Goal: Task Accomplishment & Management: Manage account settings

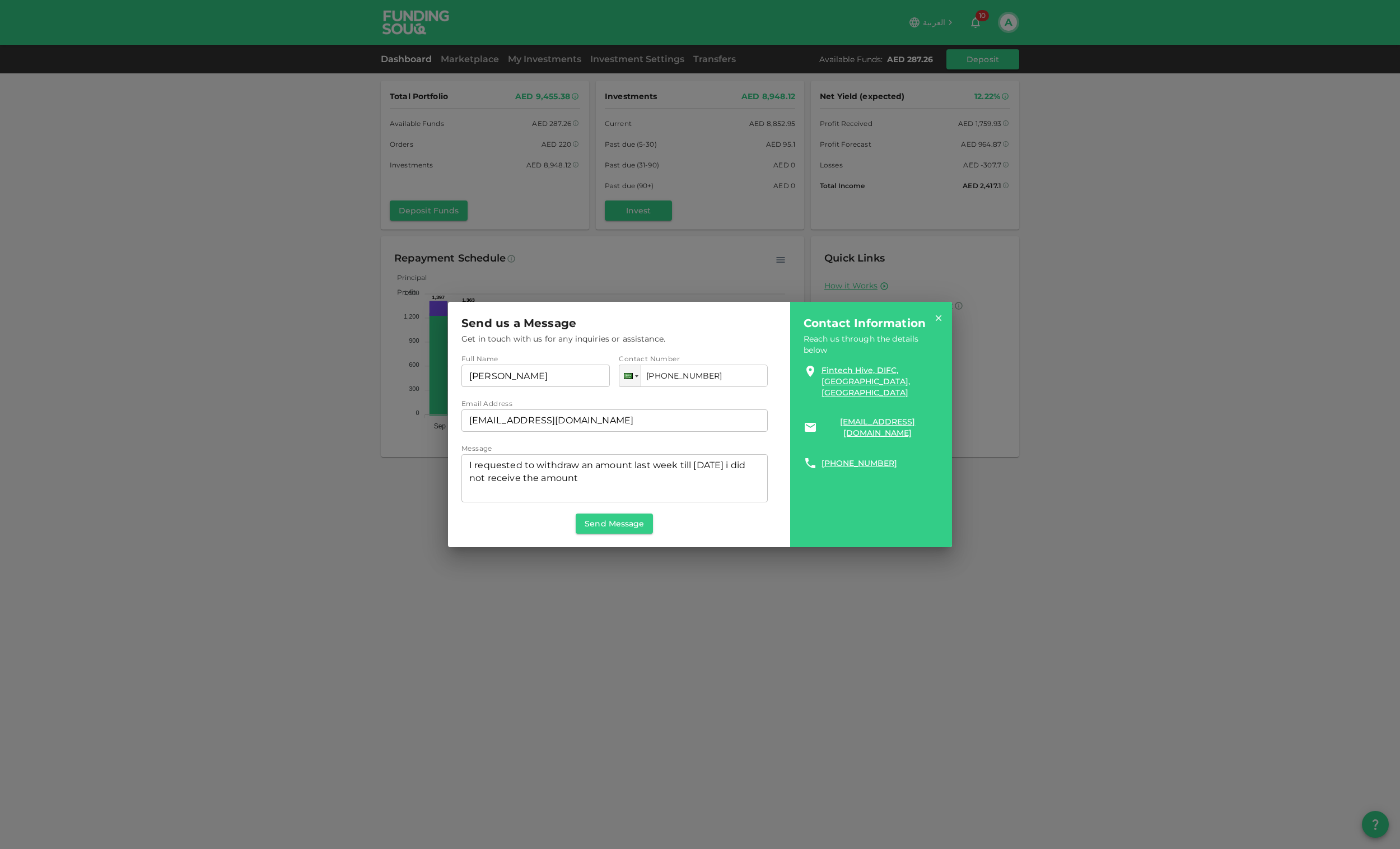
click at [929, 170] on div "Send us a Message Get in touch with us for any inquiries or assistance. Full Na…" at bounding box center [700, 424] width 1400 height 849
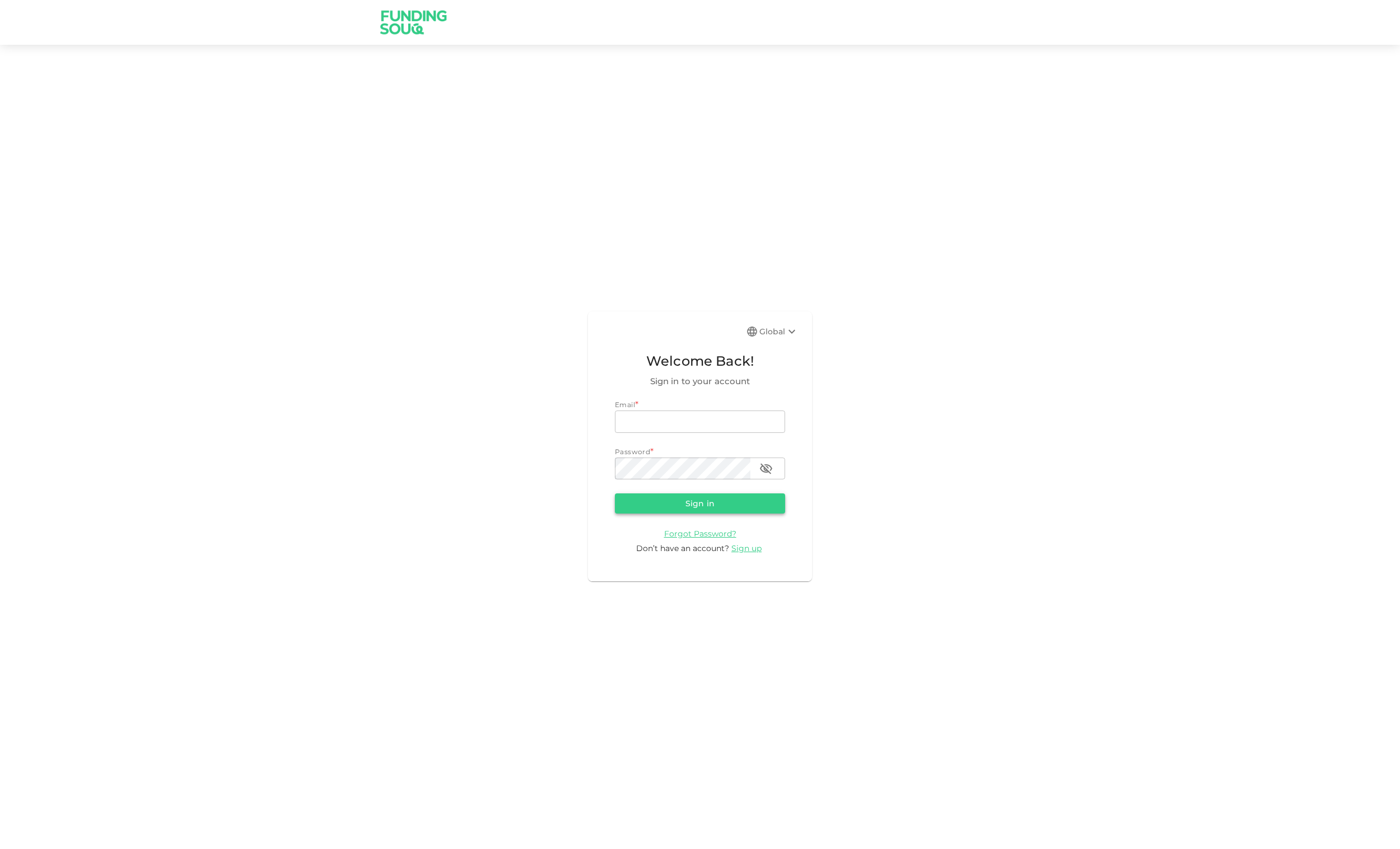
type input "accountant1398@hotmail.com"
click at [711, 508] on button "Sign in" at bounding box center [700, 503] width 170 height 20
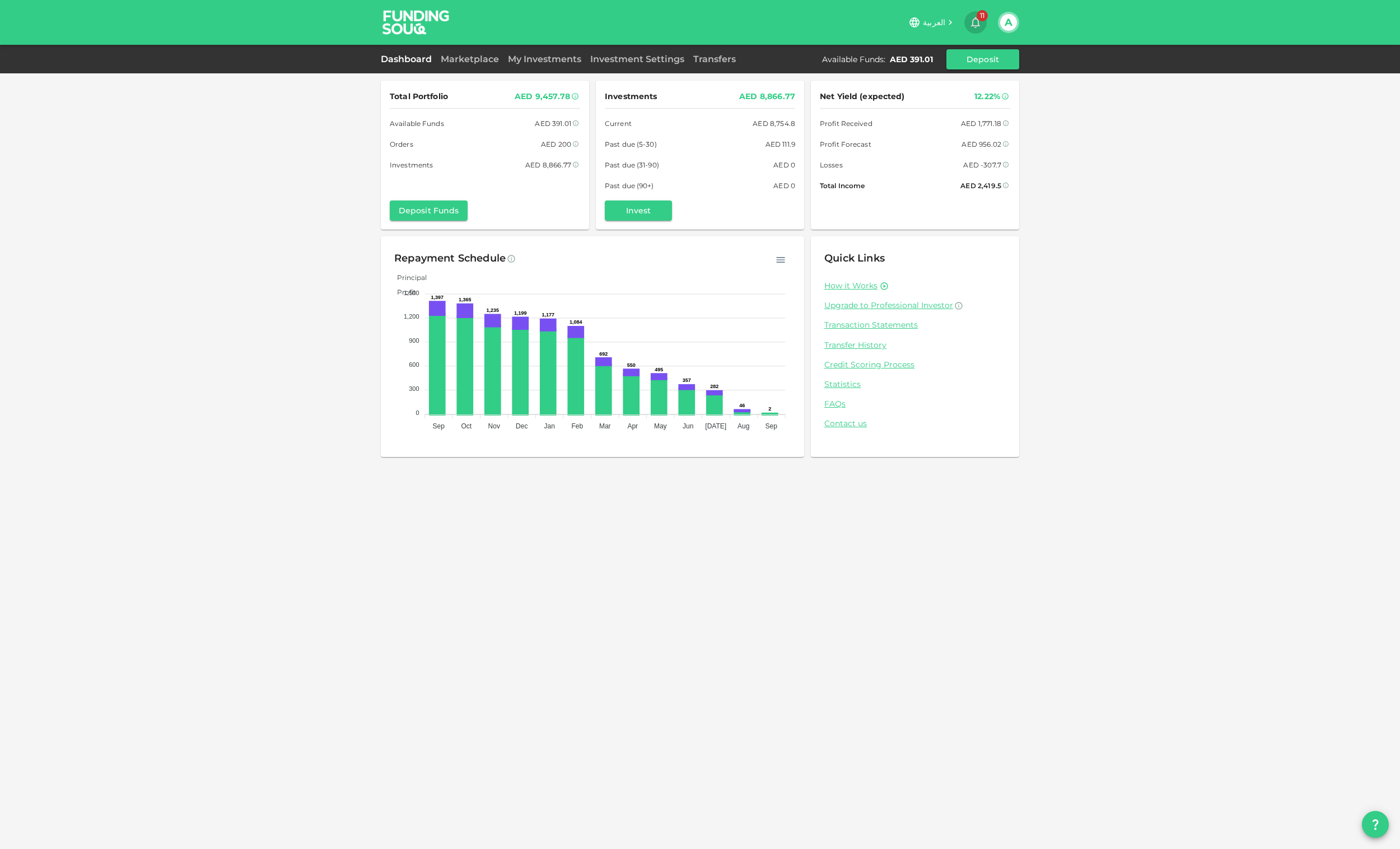
click at [978, 23] on icon "button" at bounding box center [976, 23] width 9 height 11
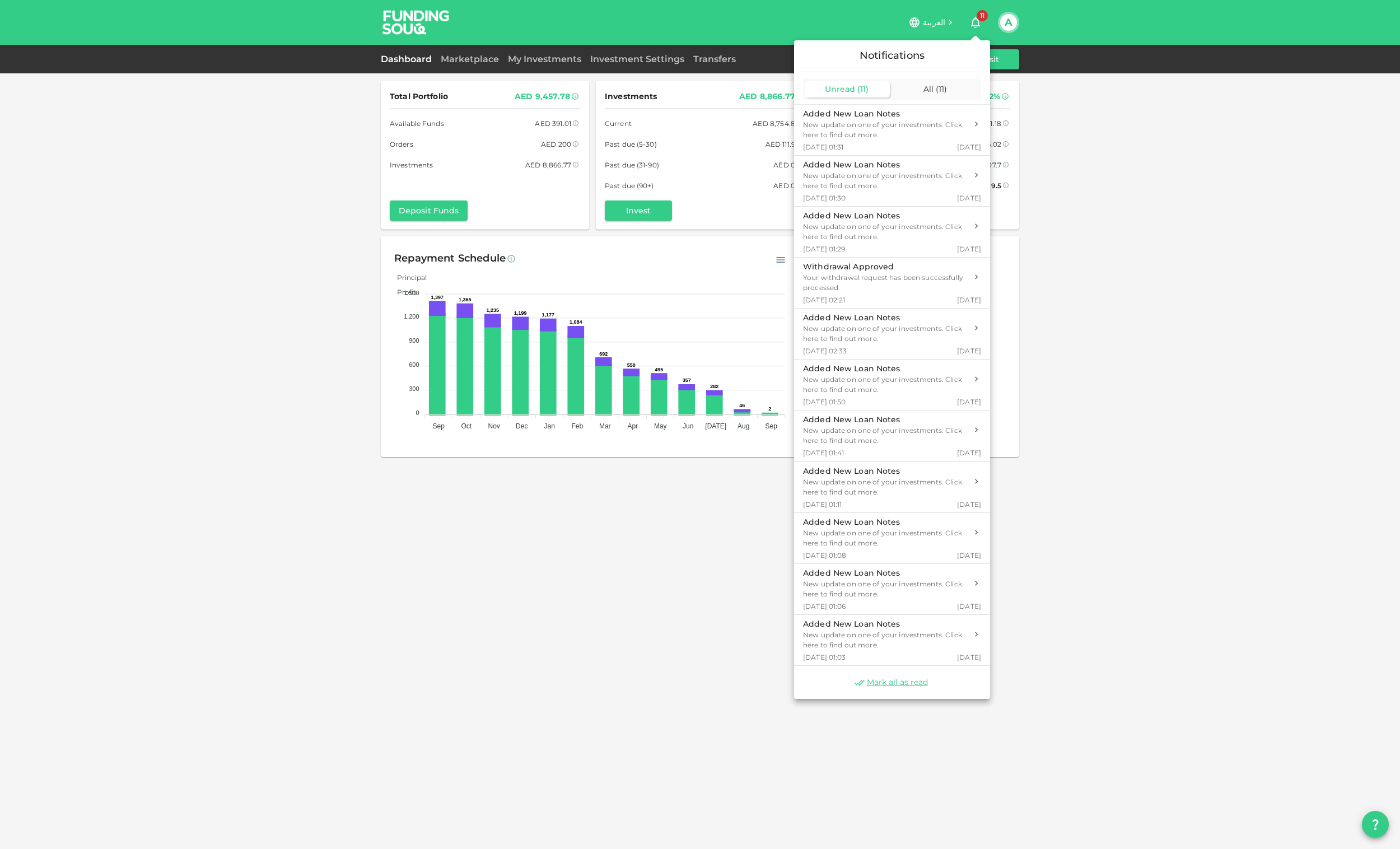
click at [1093, 201] on div at bounding box center [700, 424] width 1400 height 849
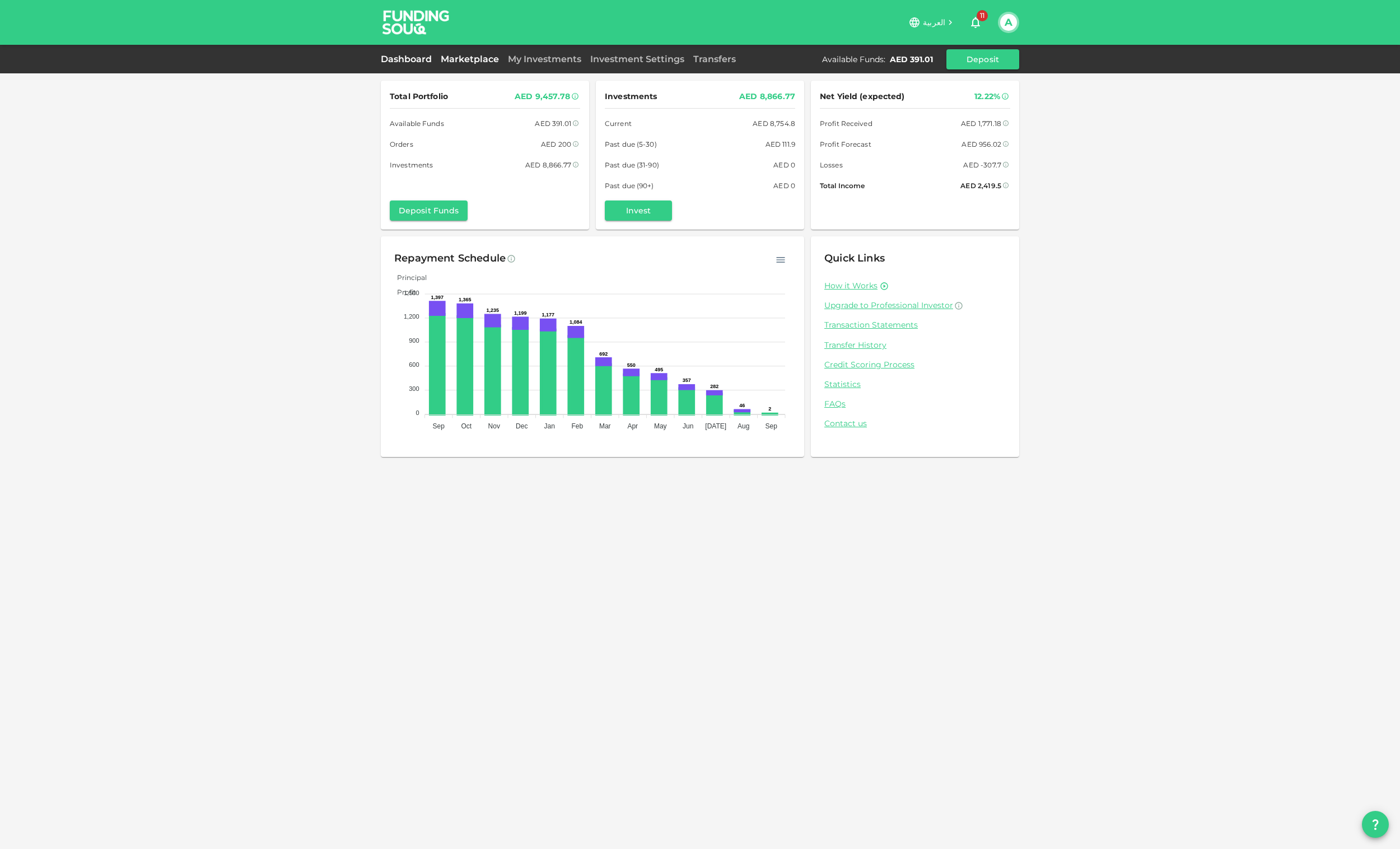
click at [459, 55] on link "Marketplace" at bounding box center [470, 59] width 67 height 11
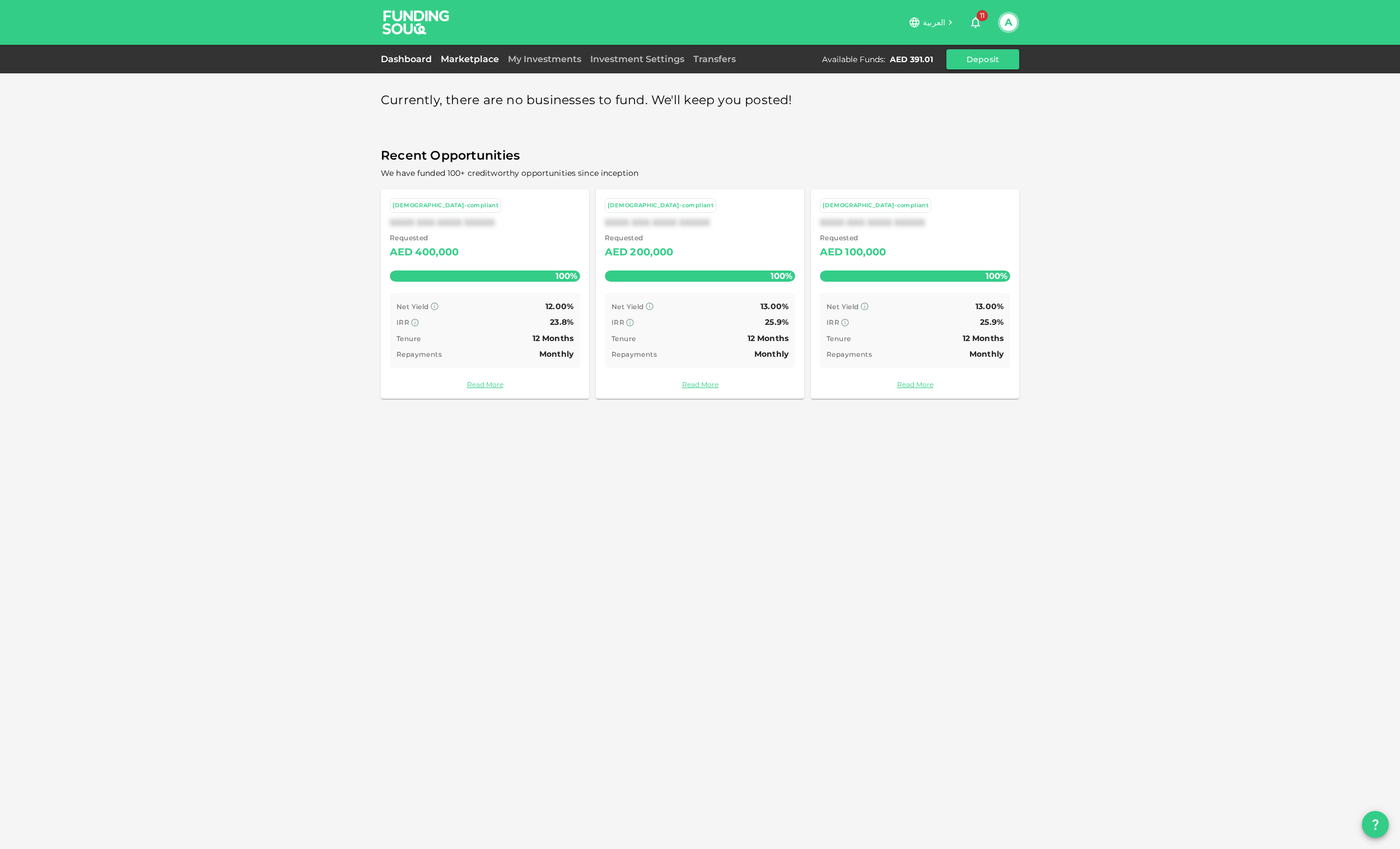
click at [414, 59] on link "Dashboard" at bounding box center [408, 59] width 55 height 11
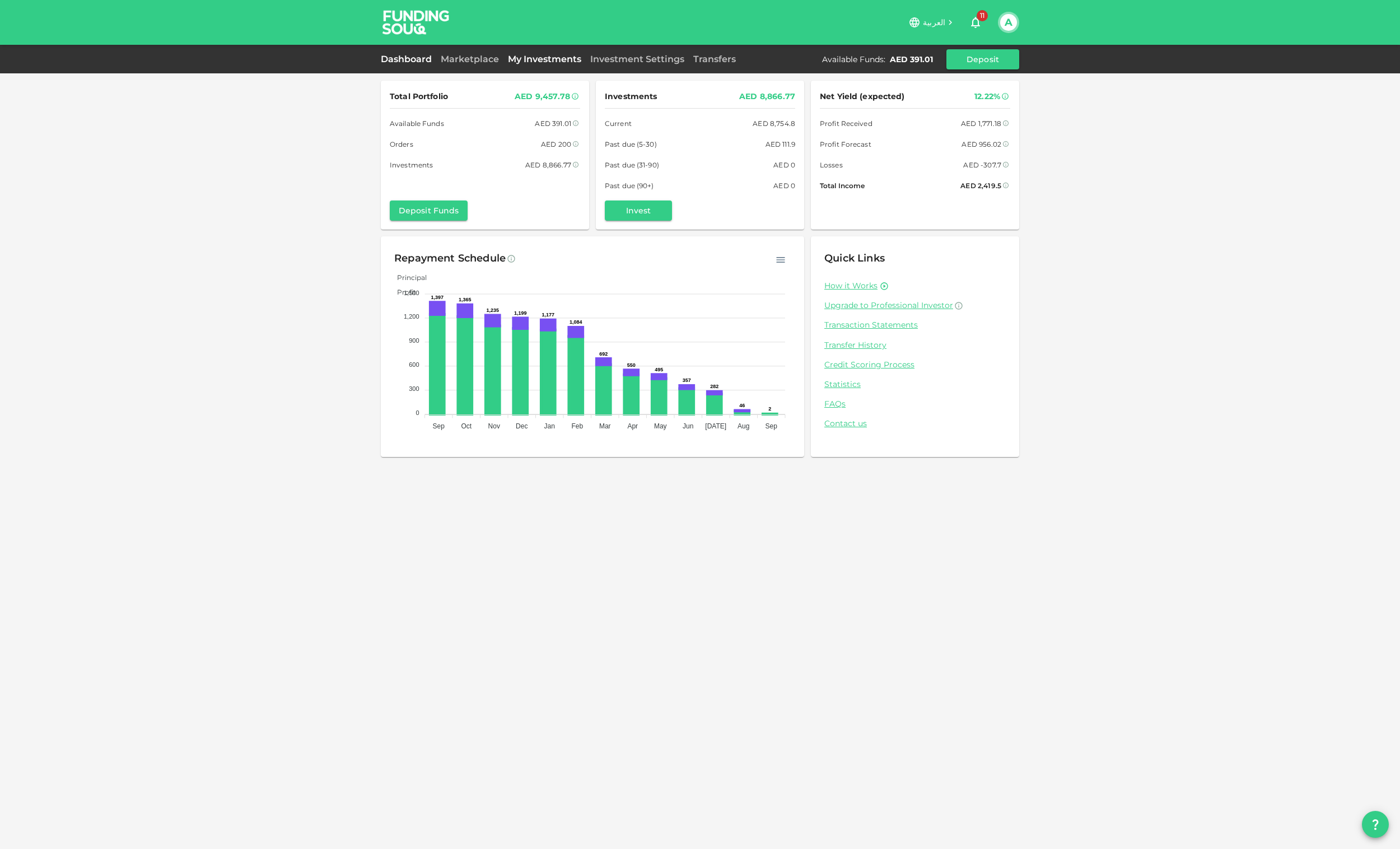
click at [526, 63] on link "My Investments" at bounding box center [545, 59] width 82 height 11
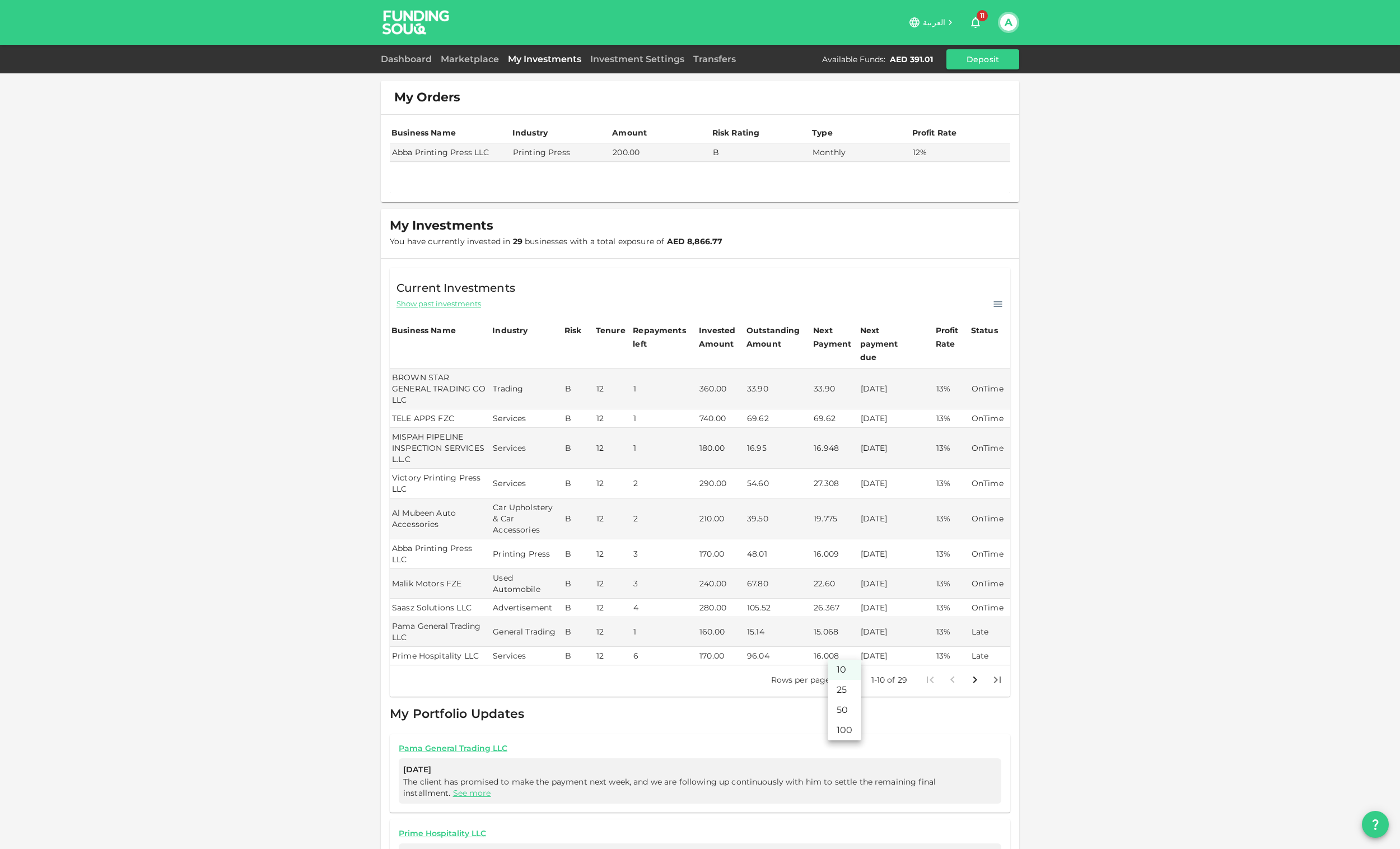
click at [854, 653] on body "العربية 11 A Dashboard Marketplace My Investments Investment Settings Transfers…" at bounding box center [700, 424] width 1400 height 849
click at [851, 734] on li "100" at bounding box center [844, 730] width 33 height 20
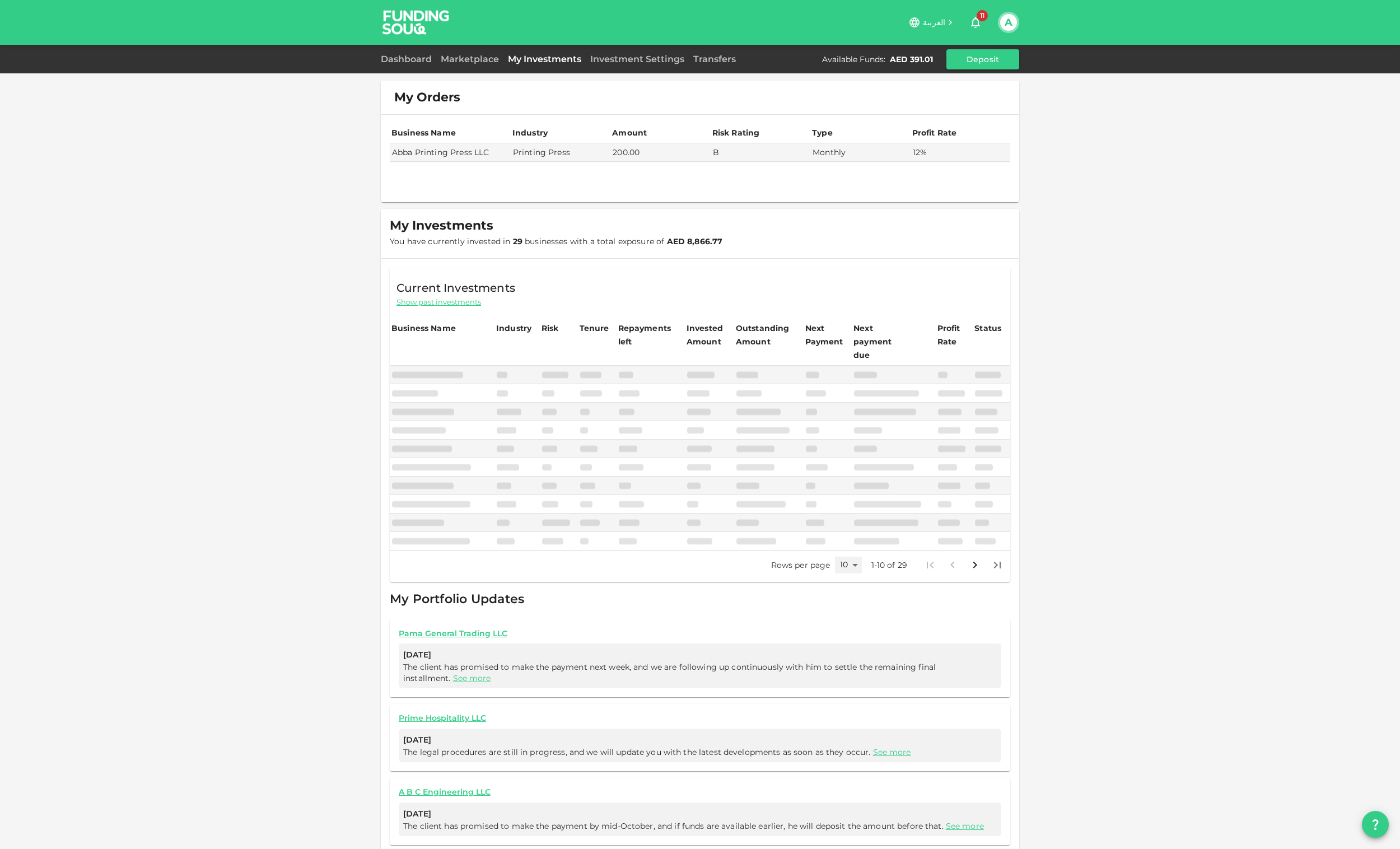
type input "100"
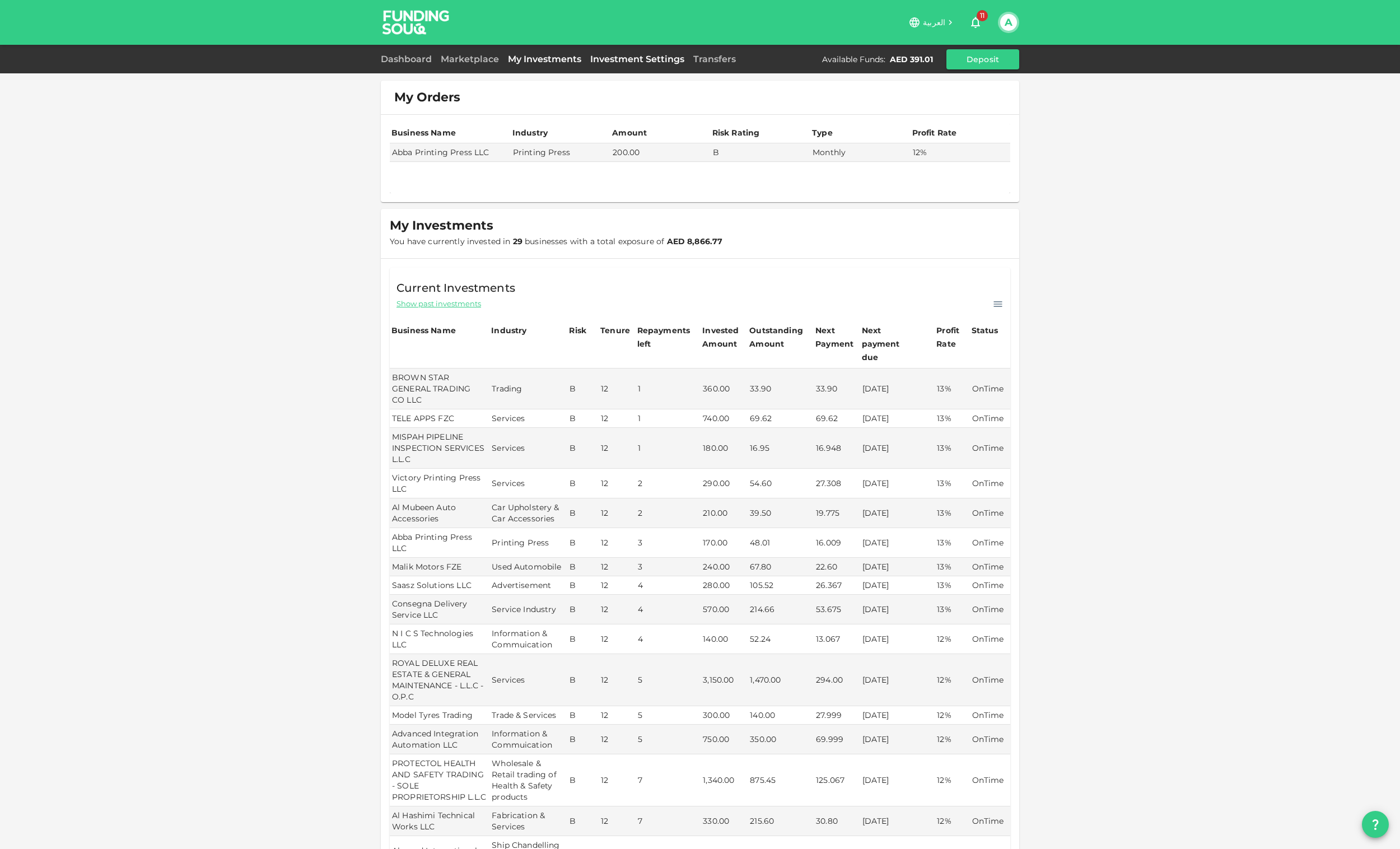
click at [616, 54] on link "Investment Settings" at bounding box center [637, 59] width 103 height 11
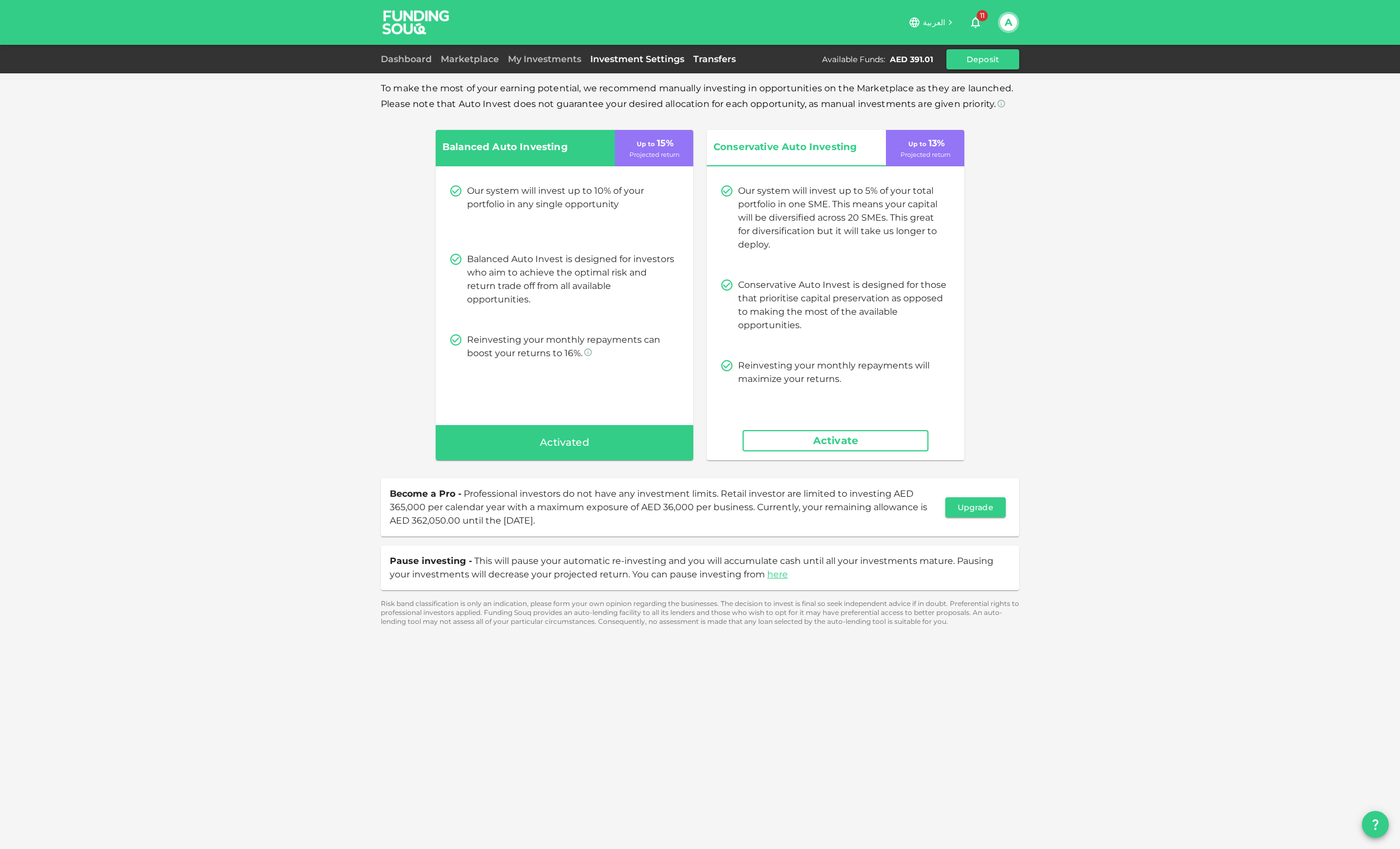
click at [706, 58] on link "Transfers" at bounding box center [714, 59] width 51 height 11
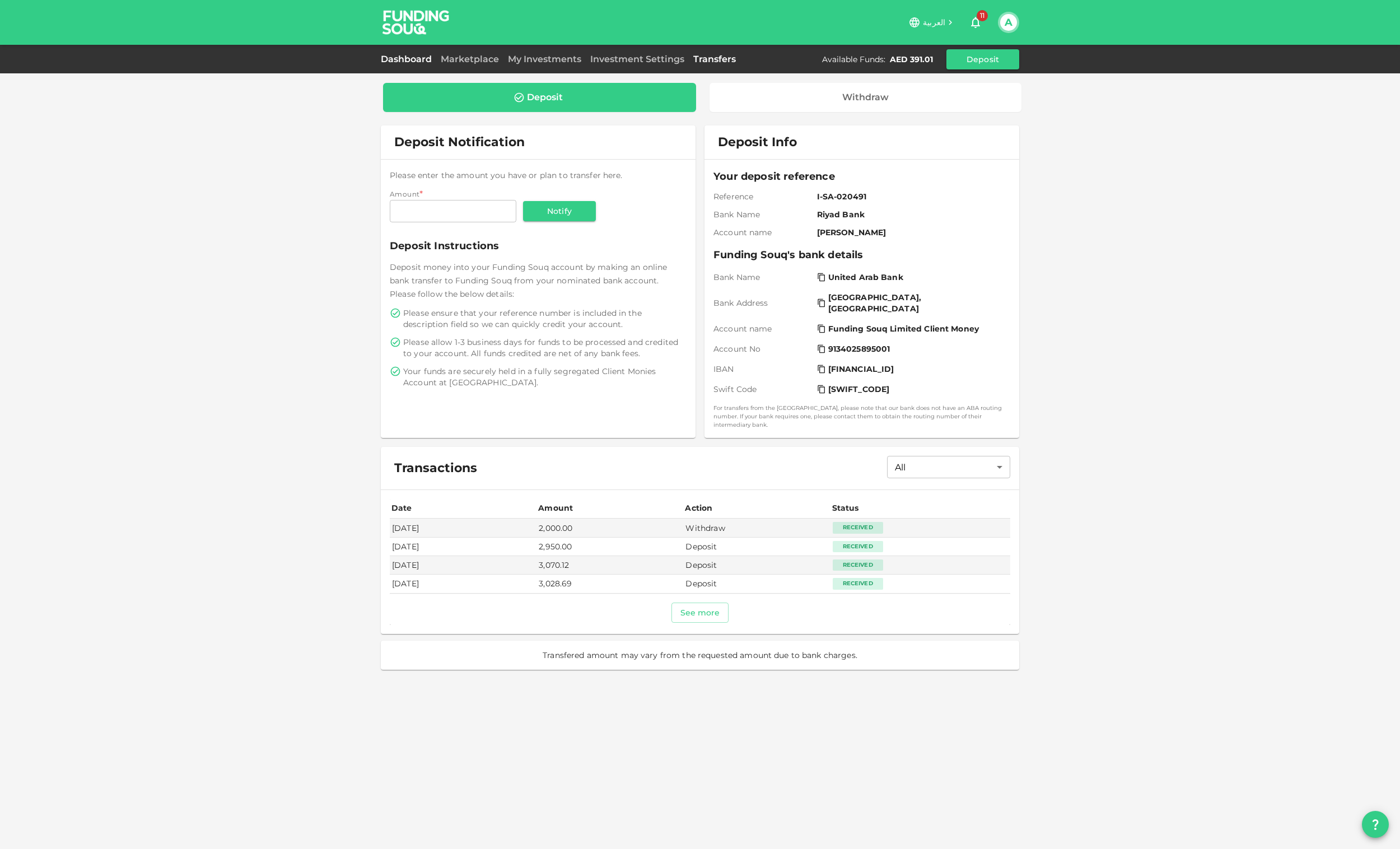
click at [419, 57] on link "Dashboard" at bounding box center [408, 59] width 55 height 11
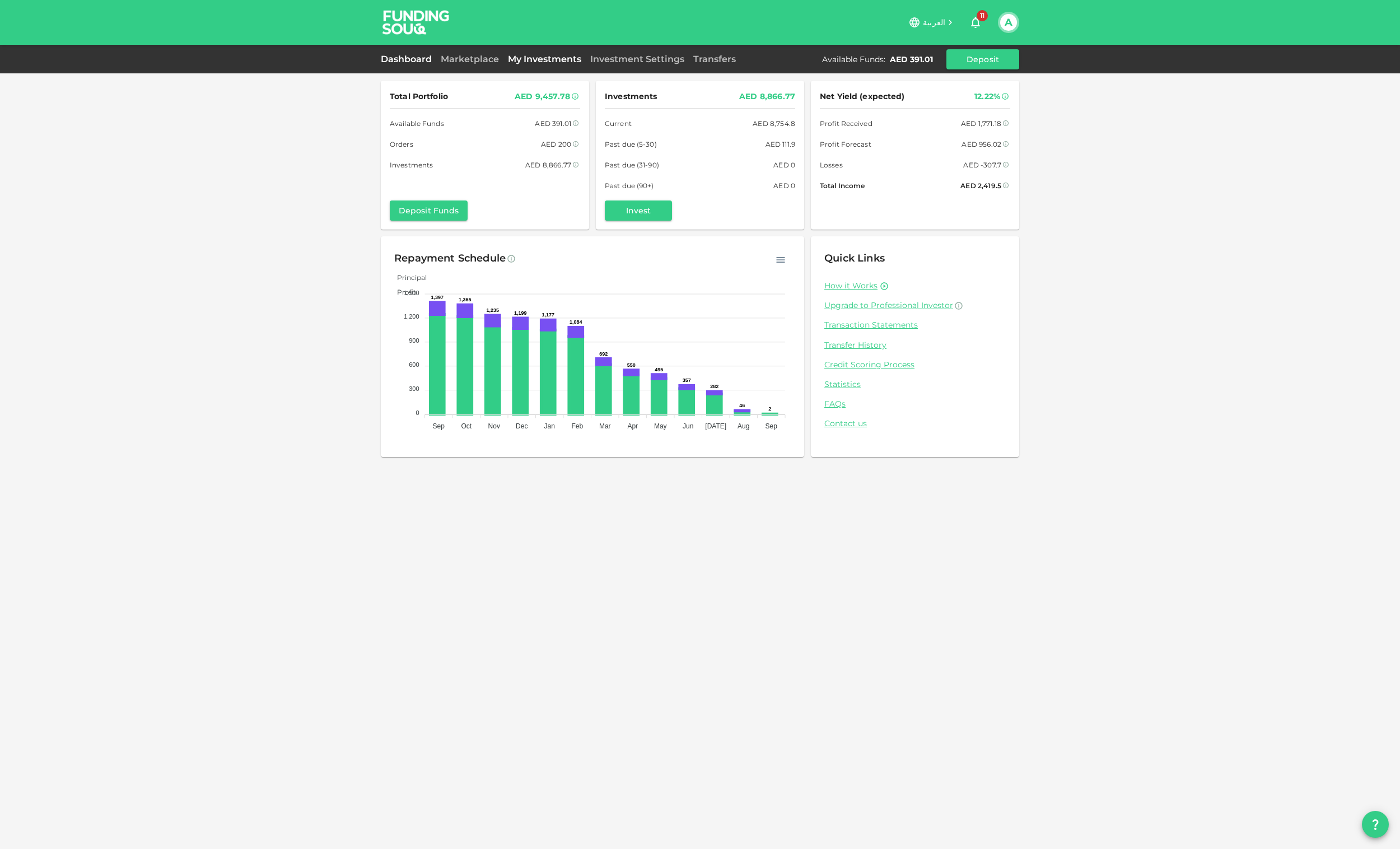
click at [549, 59] on link "My Investments" at bounding box center [545, 59] width 82 height 11
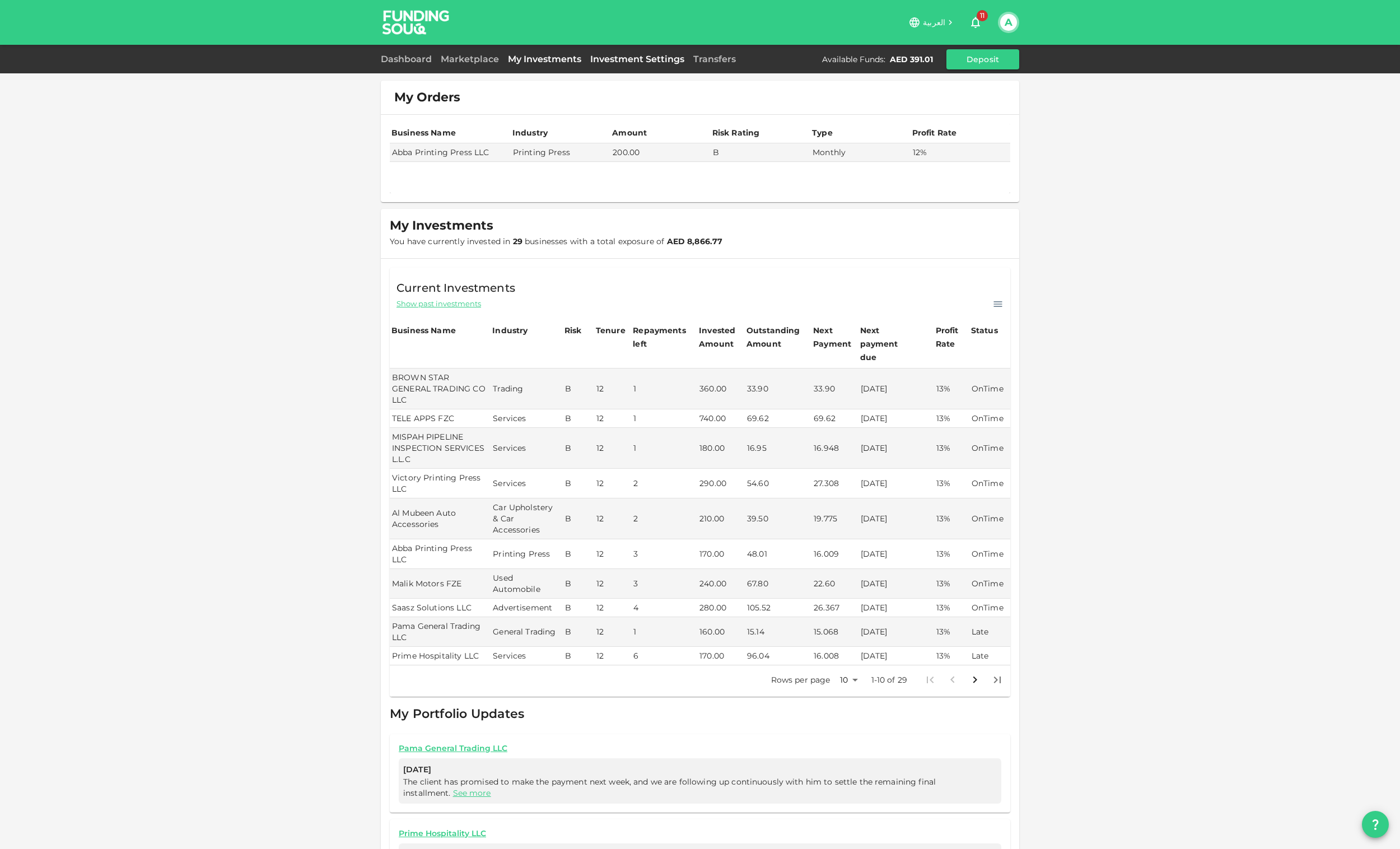
click at [660, 63] on link "Investment Settings" at bounding box center [637, 59] width 103 height 11
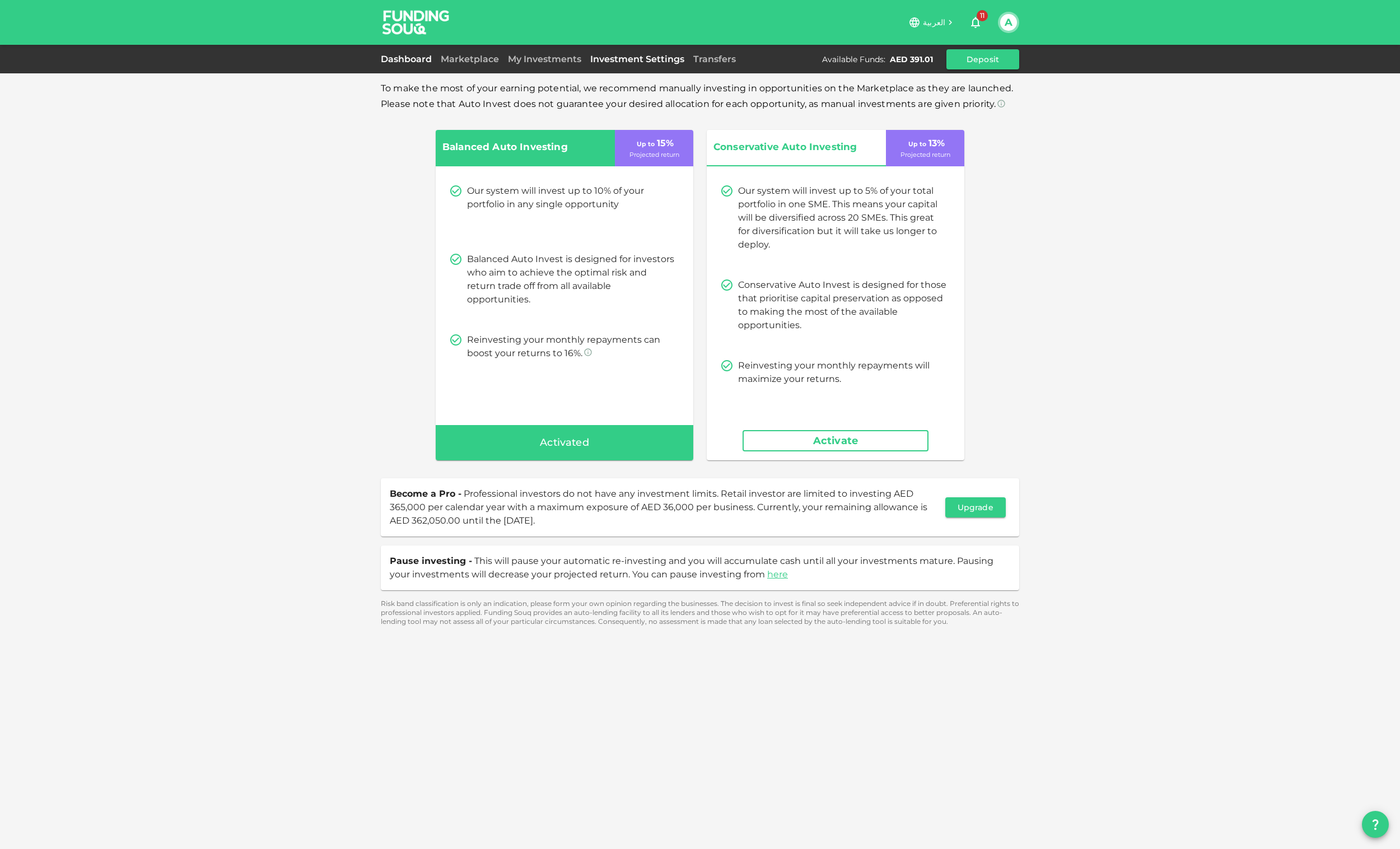
click at [386, 54] on link "Dashboard" at bounding box center [408, 59] width 55 height 11
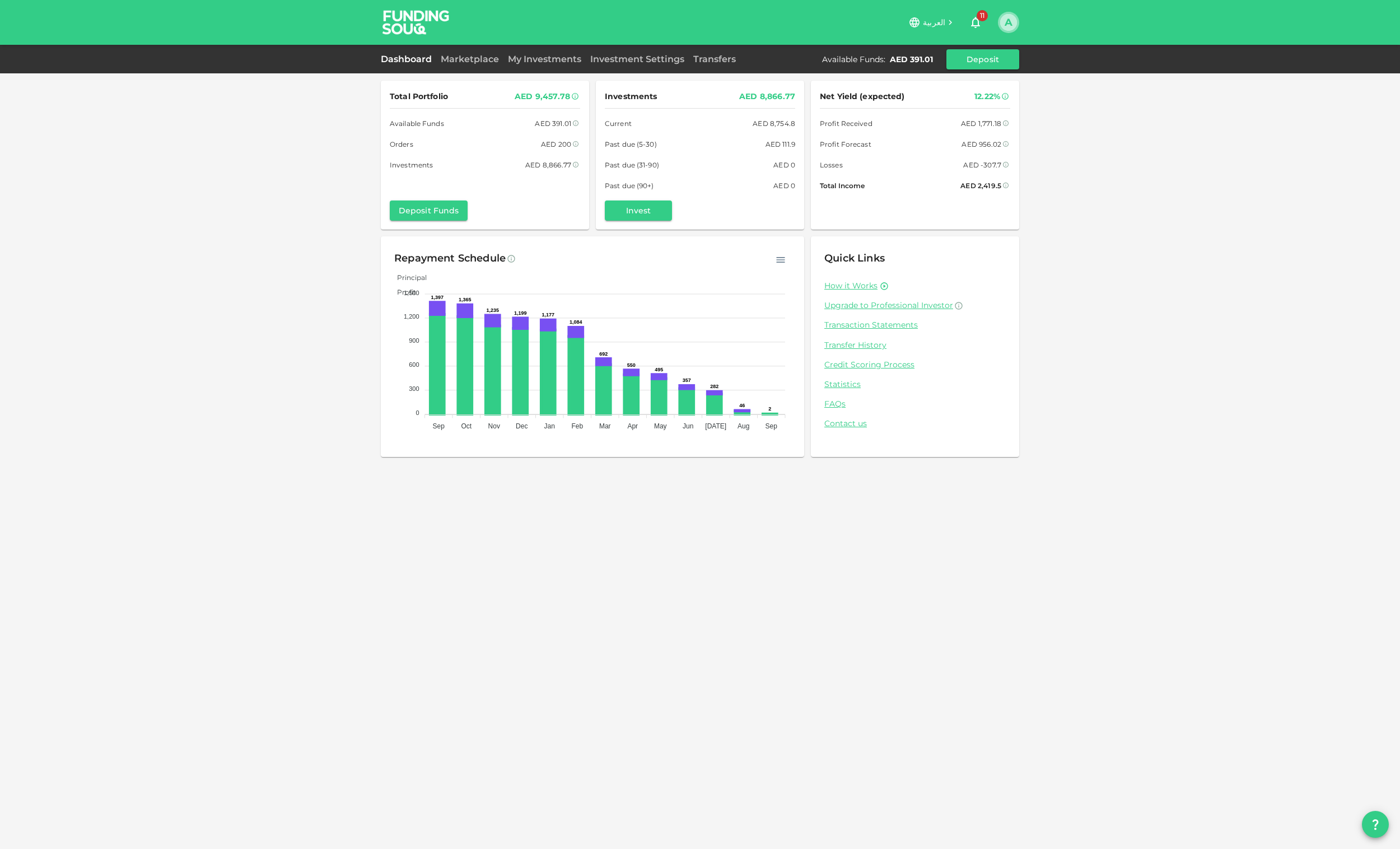
click at [1002, 21] on button "A" at bounding box center [1009, 23] width 17 height 17
click at [977, 19] on div at bounding box center [700, 424] width 1400 height 849
click at [970, 25] on icon "button" at bounding box center [975, 22] width 13 height 13
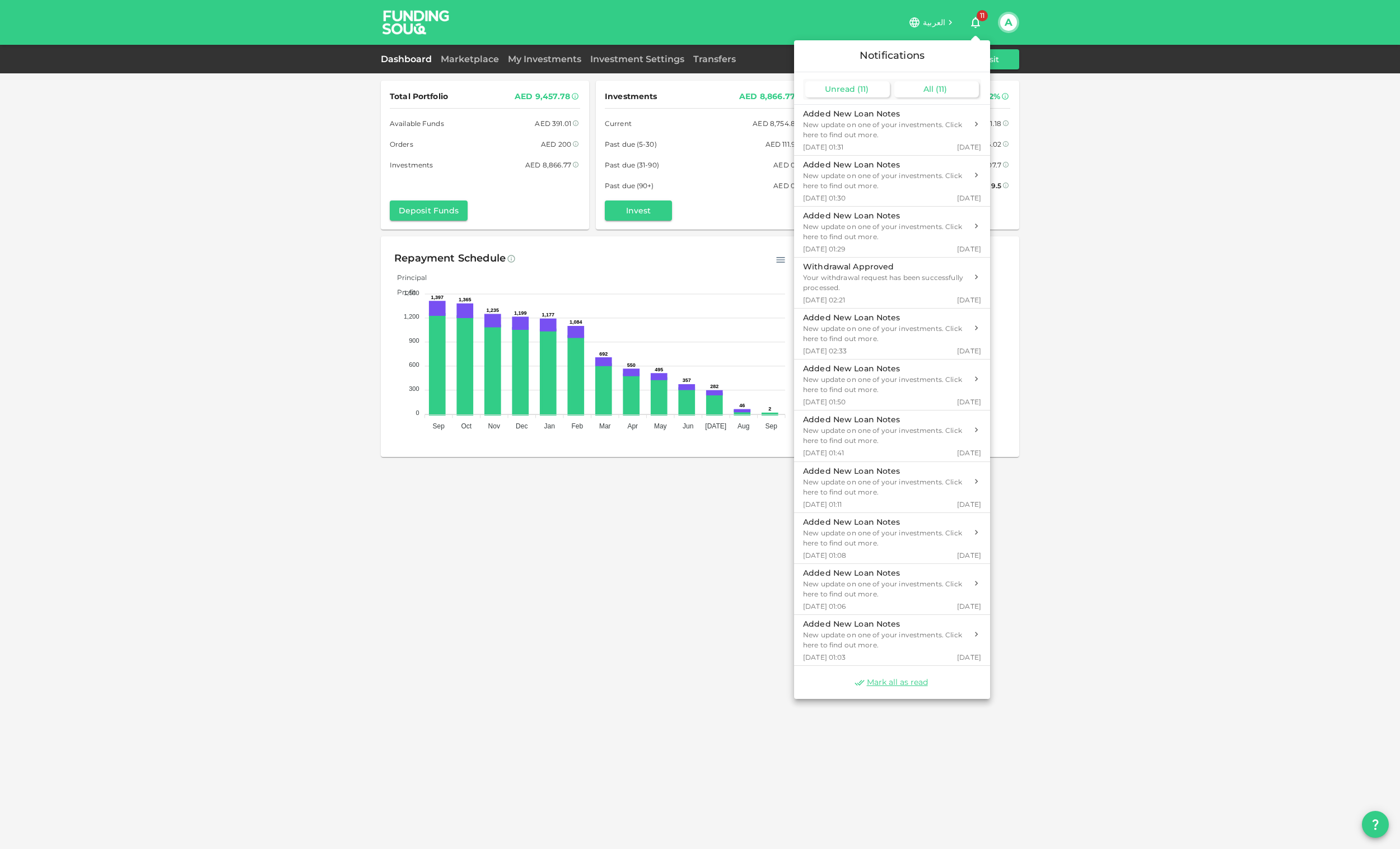
click at [937, 88] on span "( 11 )" at bounding box center [941, 89] width 11 height 10
click at [934, 89] on div "All ( 11 )" at bounding box center [936, 89] width 85 height 16
click at [832, 88] on span "Unread" at bounding box center [840, 89] width 30 height 10
click at [939, 82] on div "All ( 11 )" at bounding box center [936, 89] width 85 height 16
click at [905, 678] on span "Mark all as read" at bounding box center [897, 682] width 61 height 11
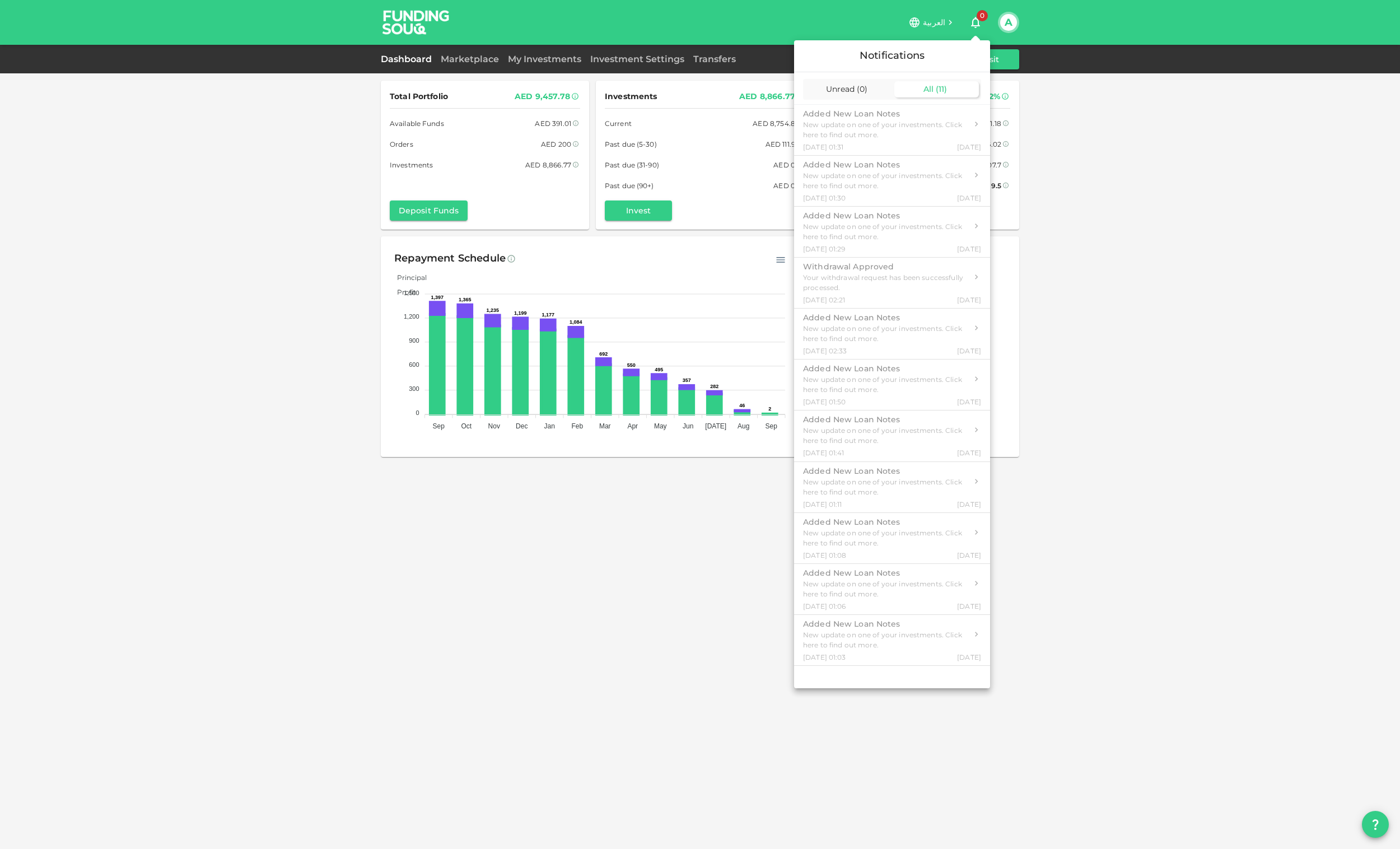
click at [1047, 28] on div at bounding box center [700, 424] width 1400 height 849
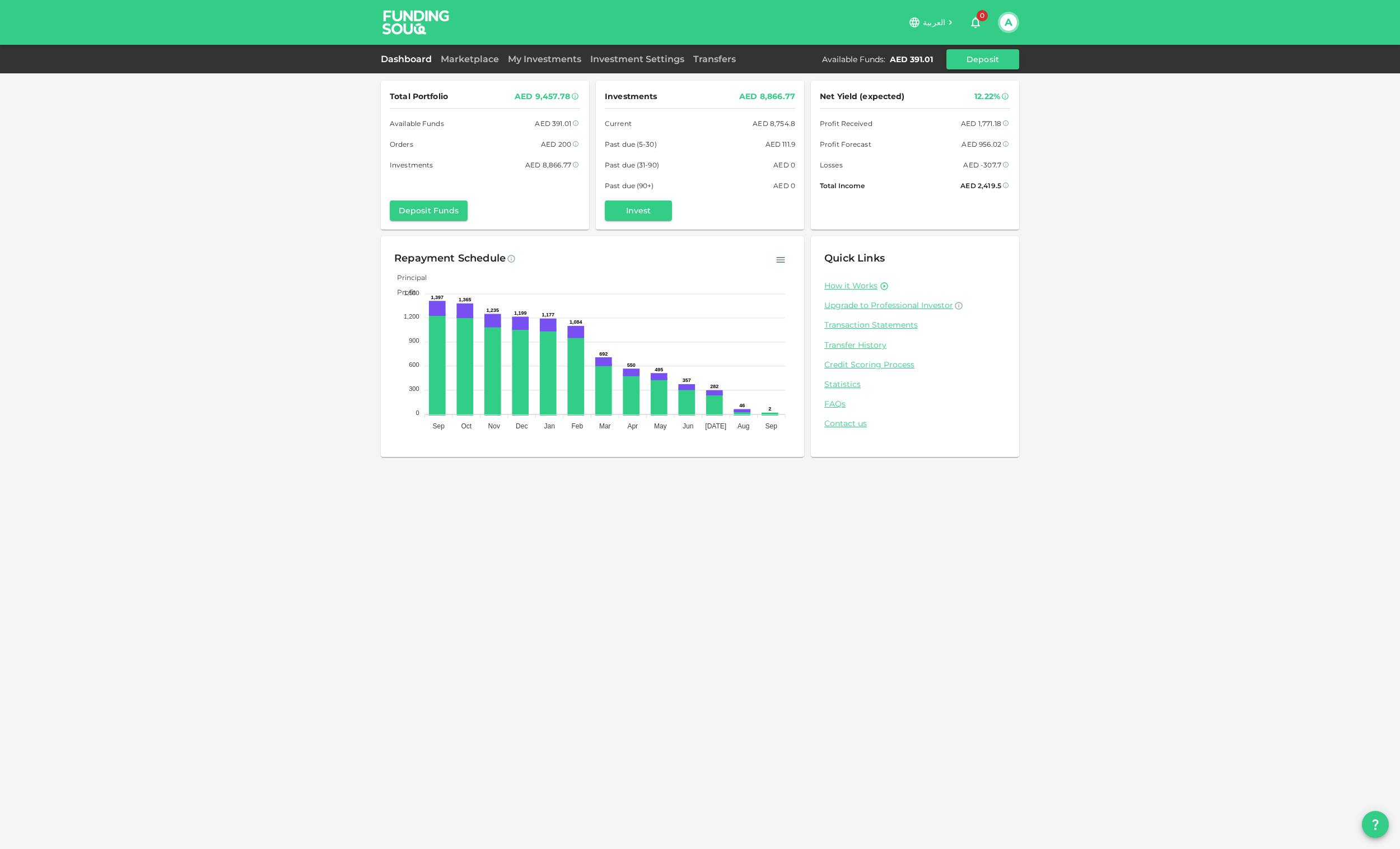
click at [1010, 24] on button "A" at bounding box center [1009, 23] width 17 height 17
click at [960, 105] on li "Sign Out" at bounding box center [964, 109] width 103 height 18
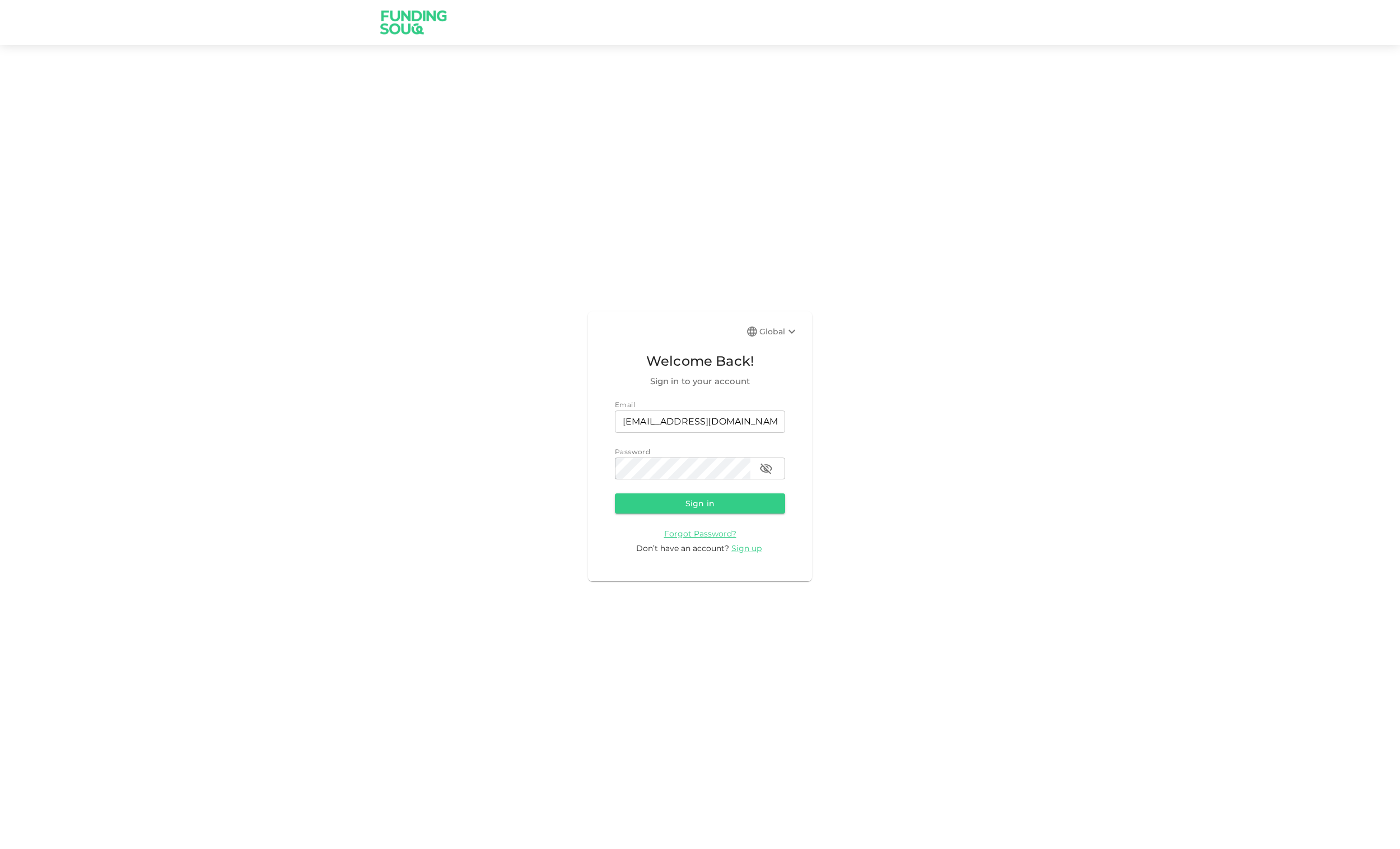
click at [789, 325] on icon at bounding box center [791, 331] width 13 height 13
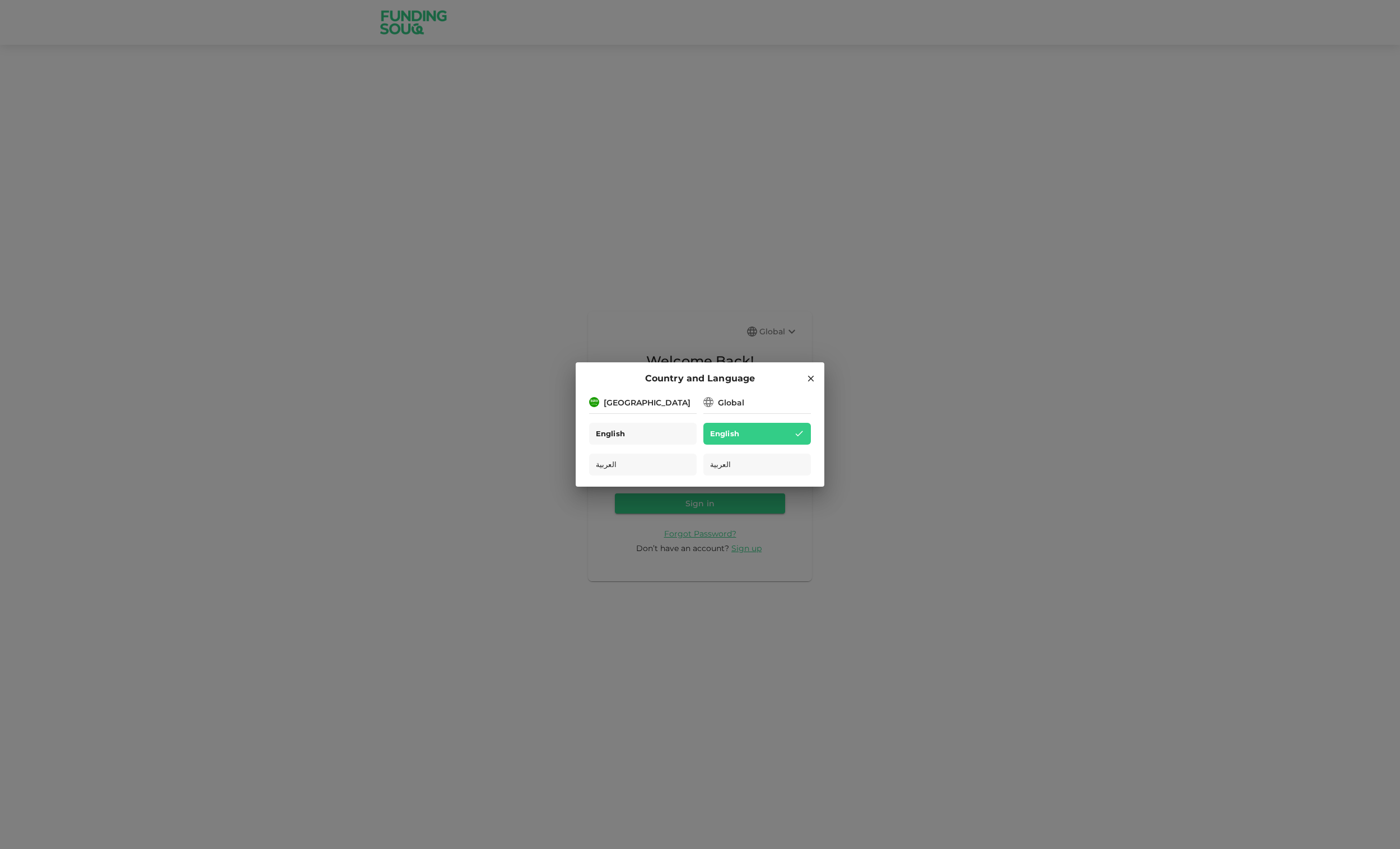
click at [659, 434] on div "English" at bounding box center [643, 433] width 107 height 22
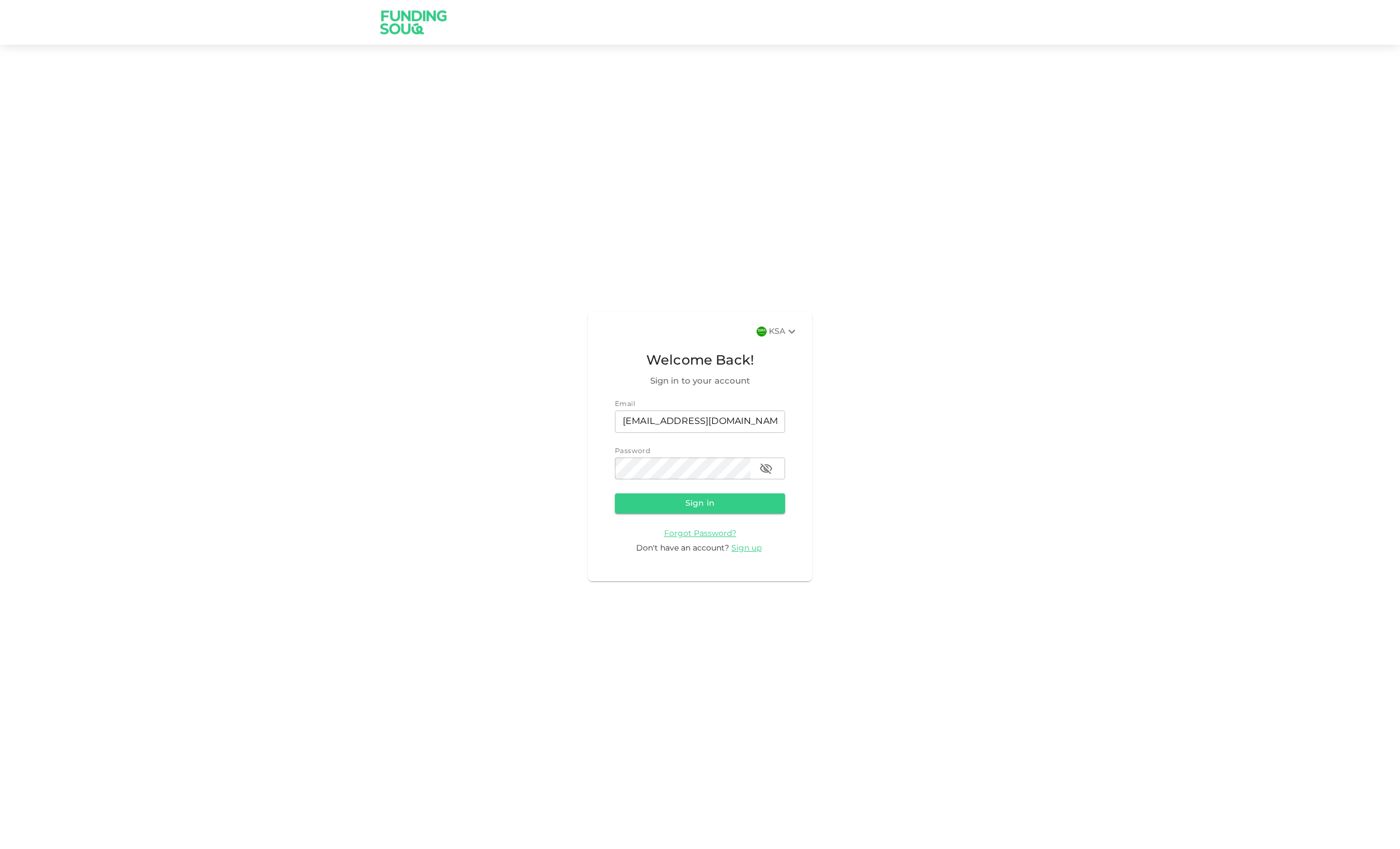
click at [706, 507] on button "Sign in" at bounding box center [700, 503] width 170 height 20
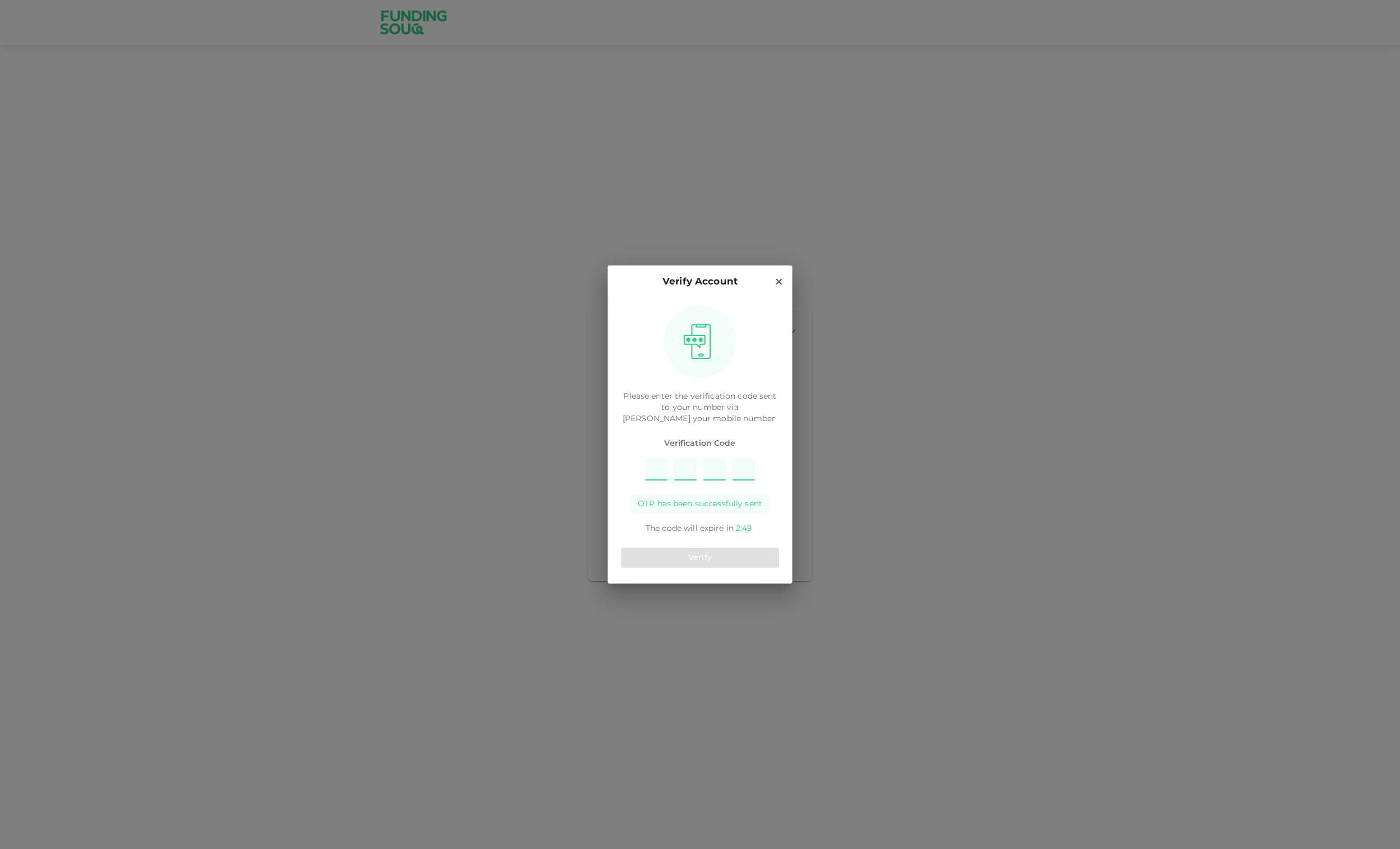
type input "7"
type input "5"
type input "6"
type input "2"
click at [703, 562] on button "Verify" at bounding box center [700, 558] width 158 height 20
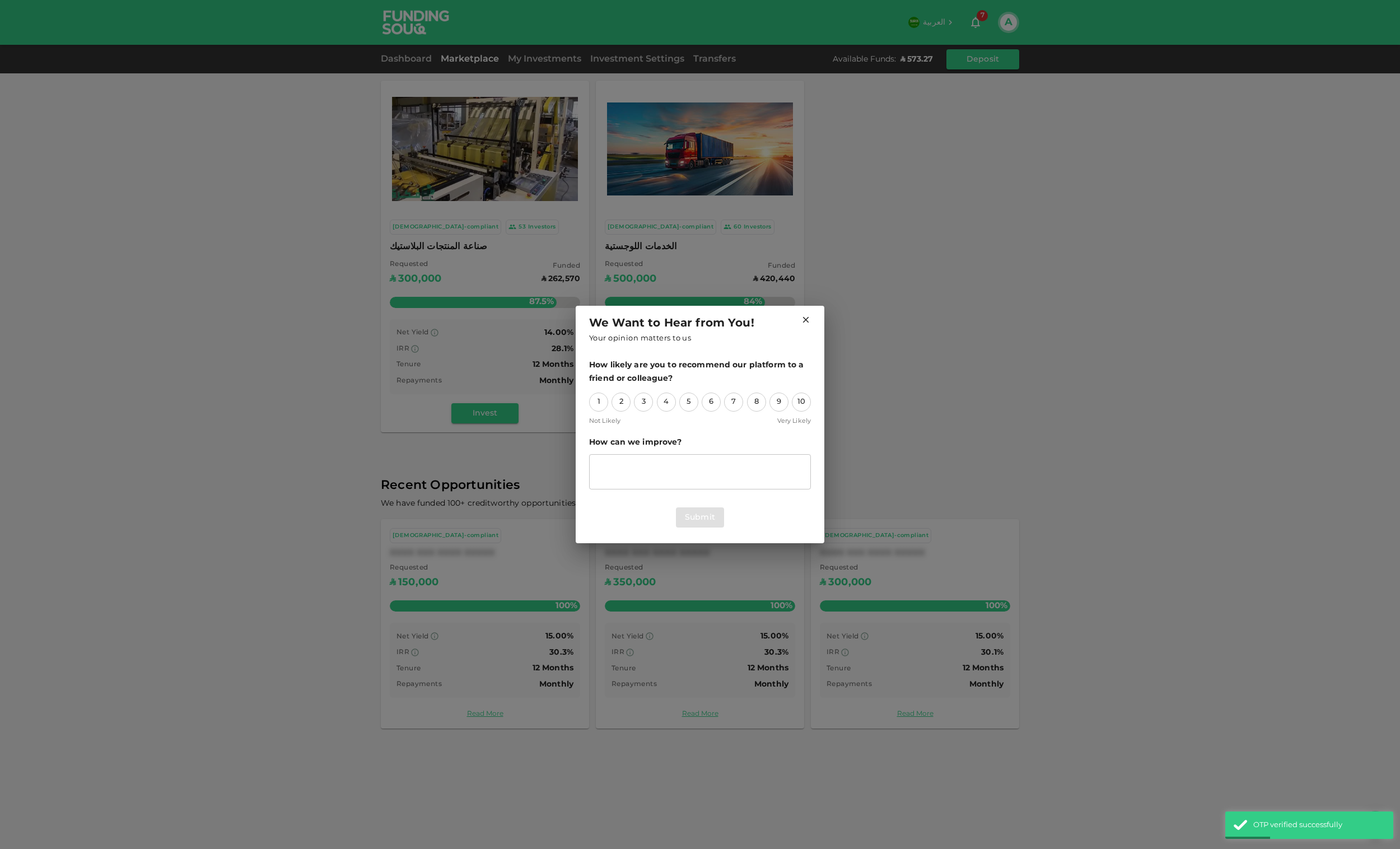
click at [809, 314] on h2 "We Want to Hear from You! Your opinion matters to us" at bounding box center [700, 330] width 248 height 48
click at [806, 317] on icon at bounding box center [805, 319] width 10 height 10
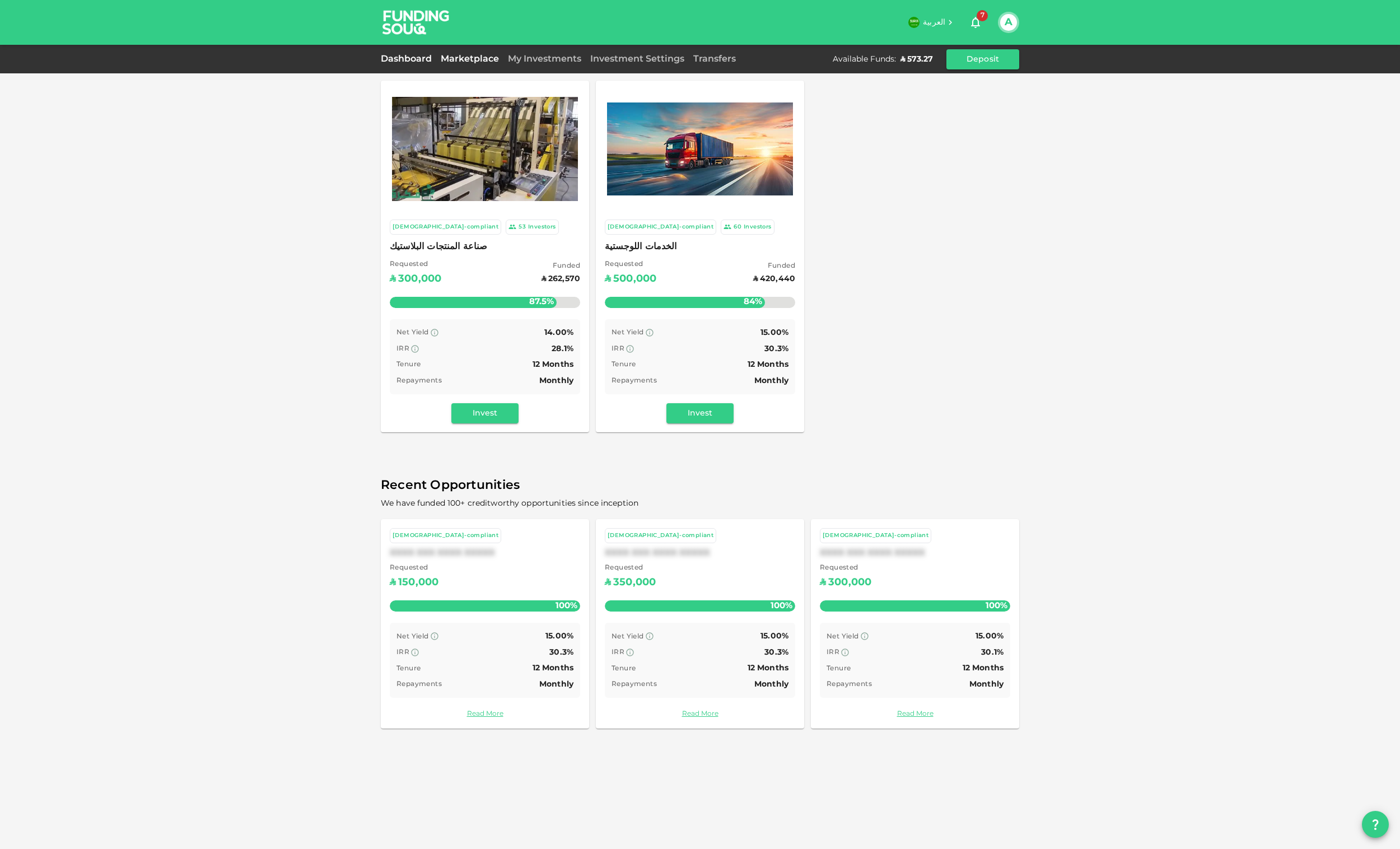
click at [417, 58] on link "Dashboard" at bounding box center [408, 59] width 55 height 9
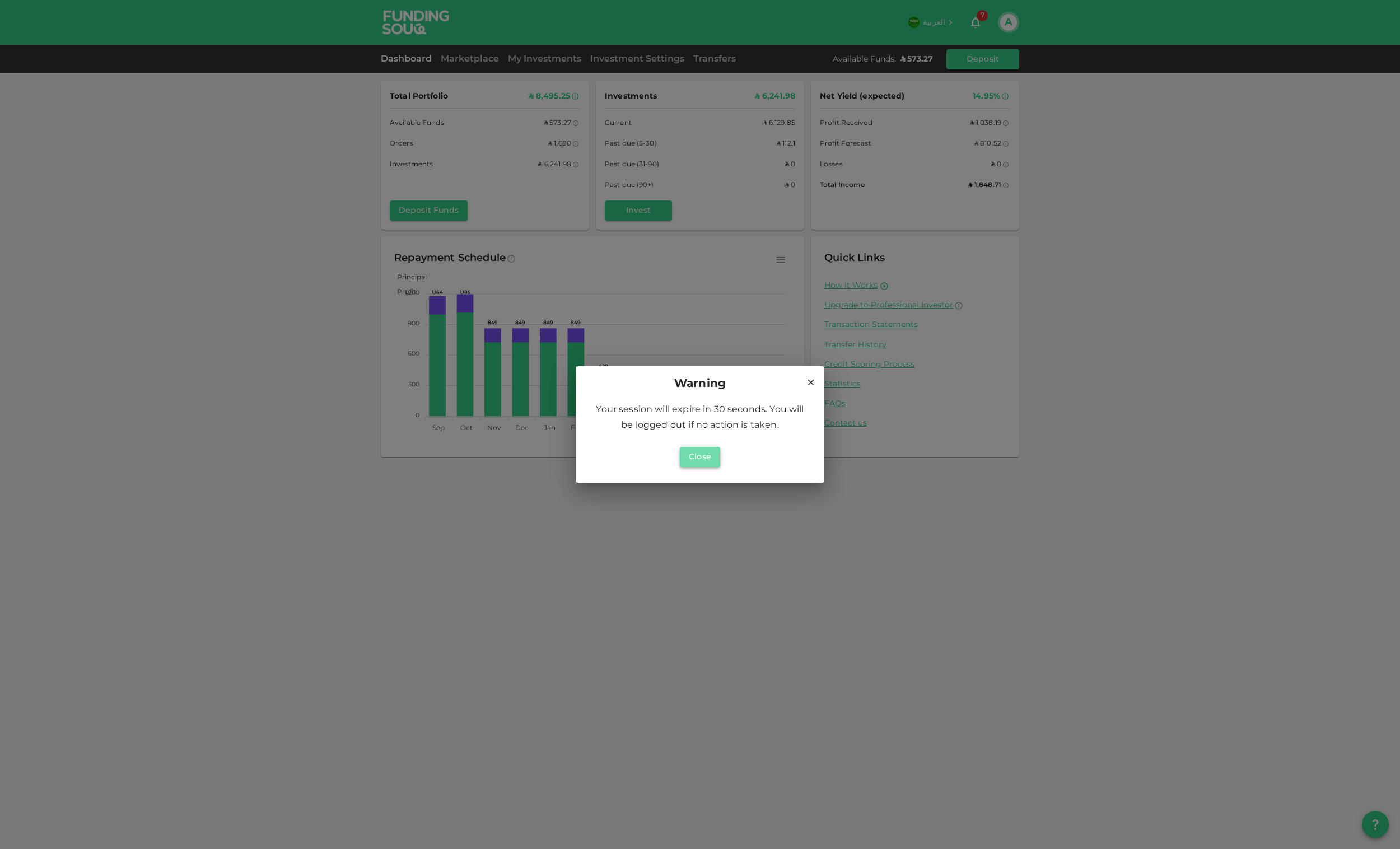
click at [704, 458] on button "Close" at bounding box center [700, 457] width 40 height 20
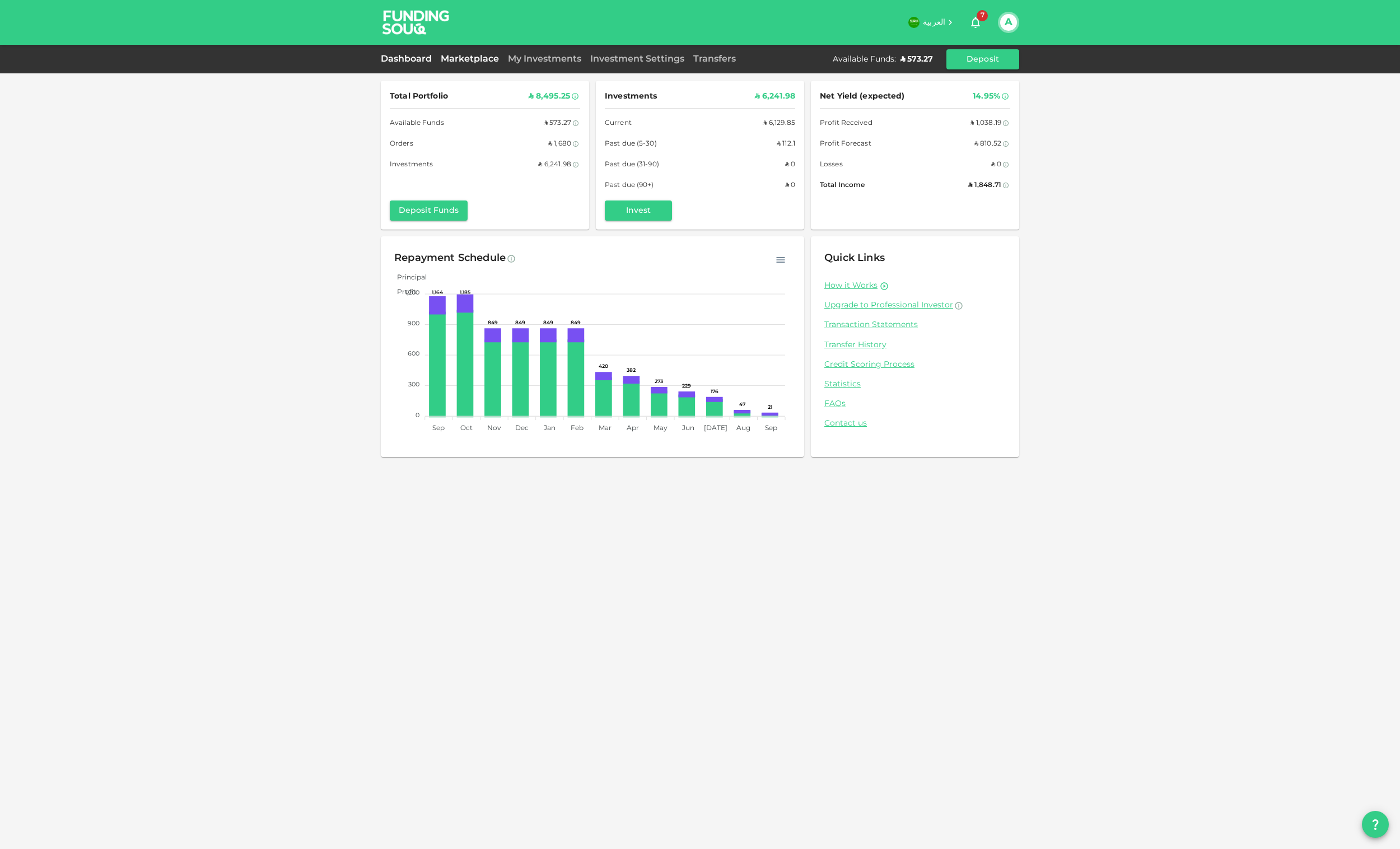
click at [440, 60] on link "Marketplace" at bounding box center [470, 59] width 67 height 9
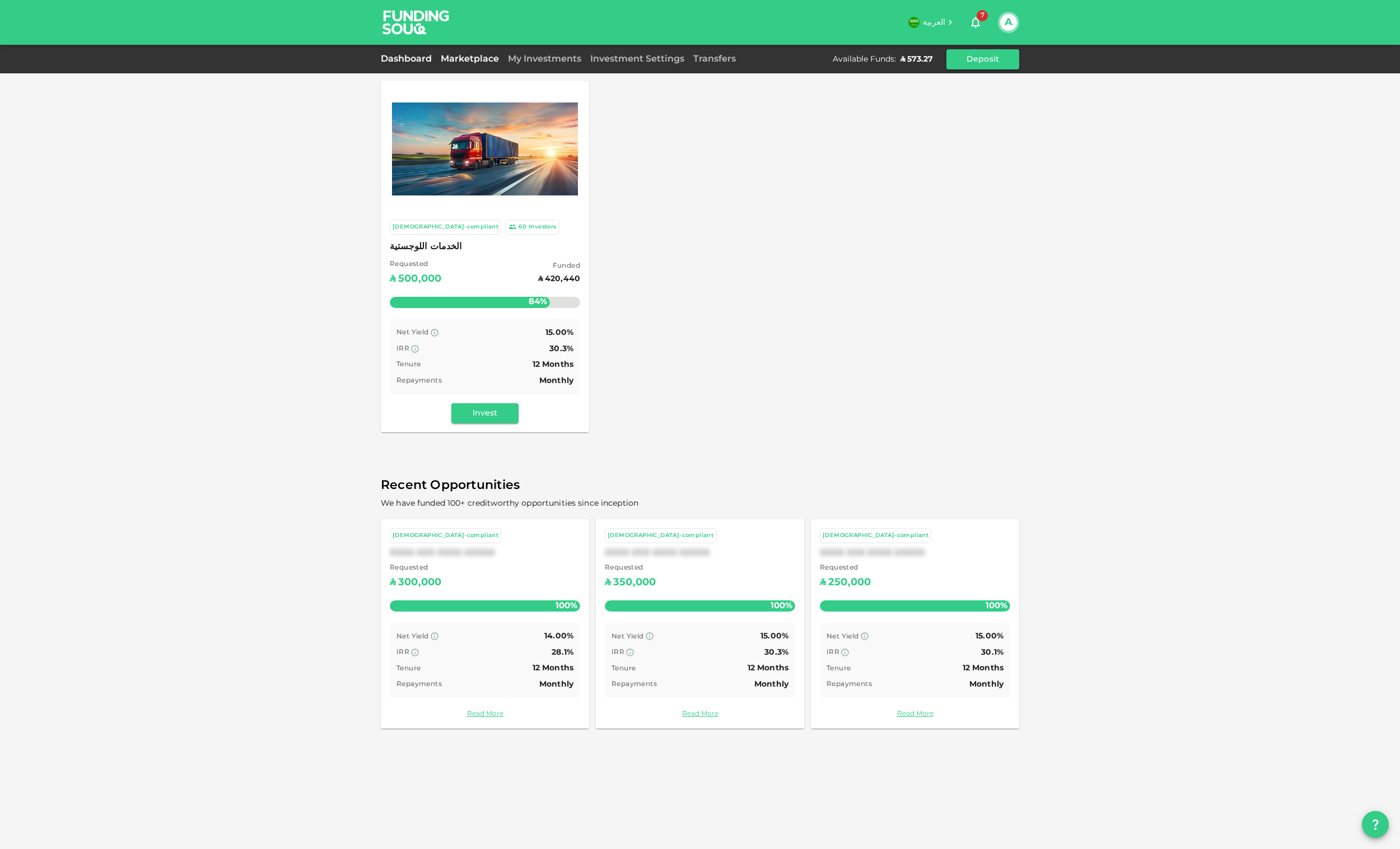
click at [419, 57] on link "Dashboard" at bounding box center [408, 59] width 55 height 9
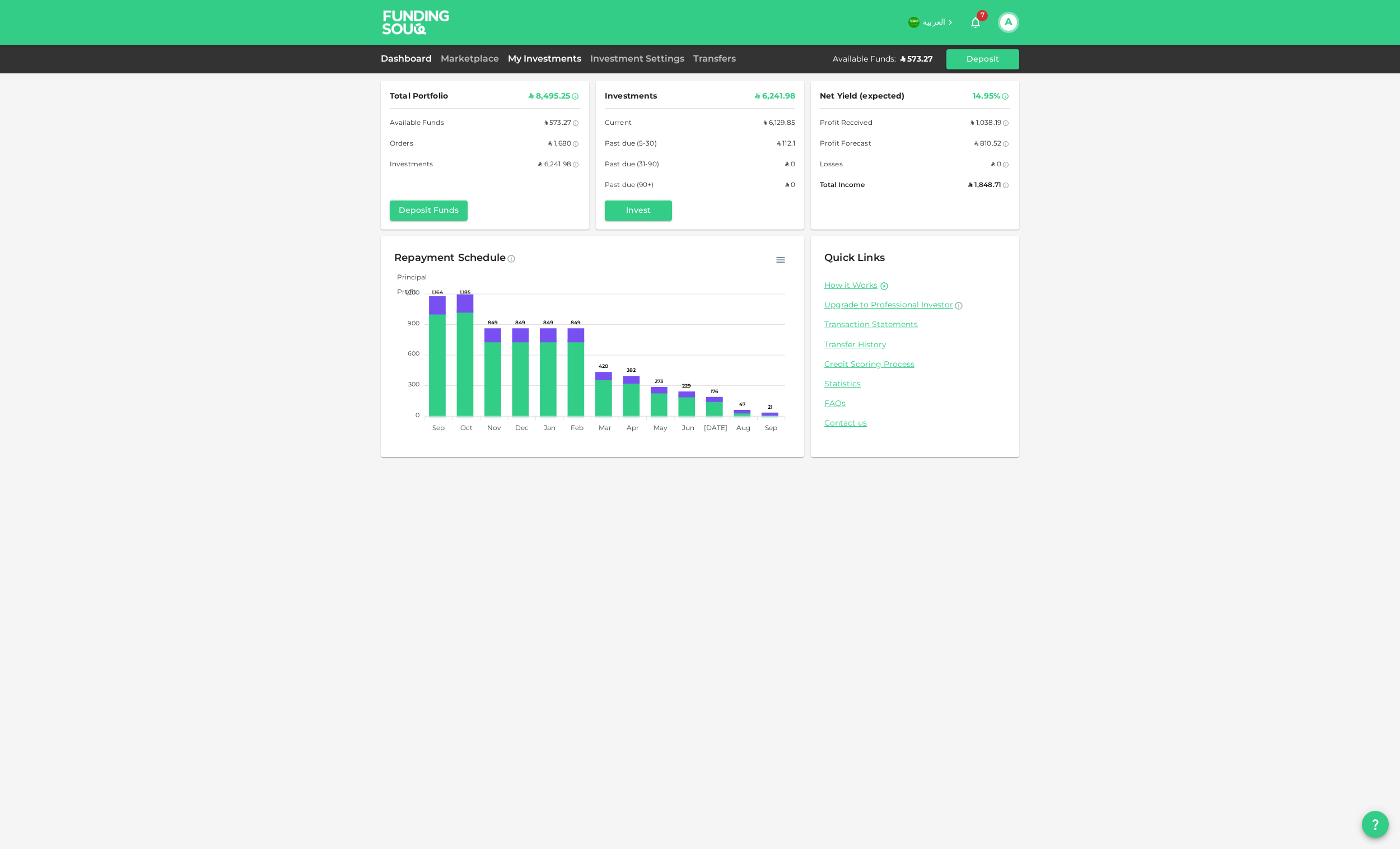
click at [545, 59] on link "My Investments" at bounding box center [545, 59] width 82 height 9
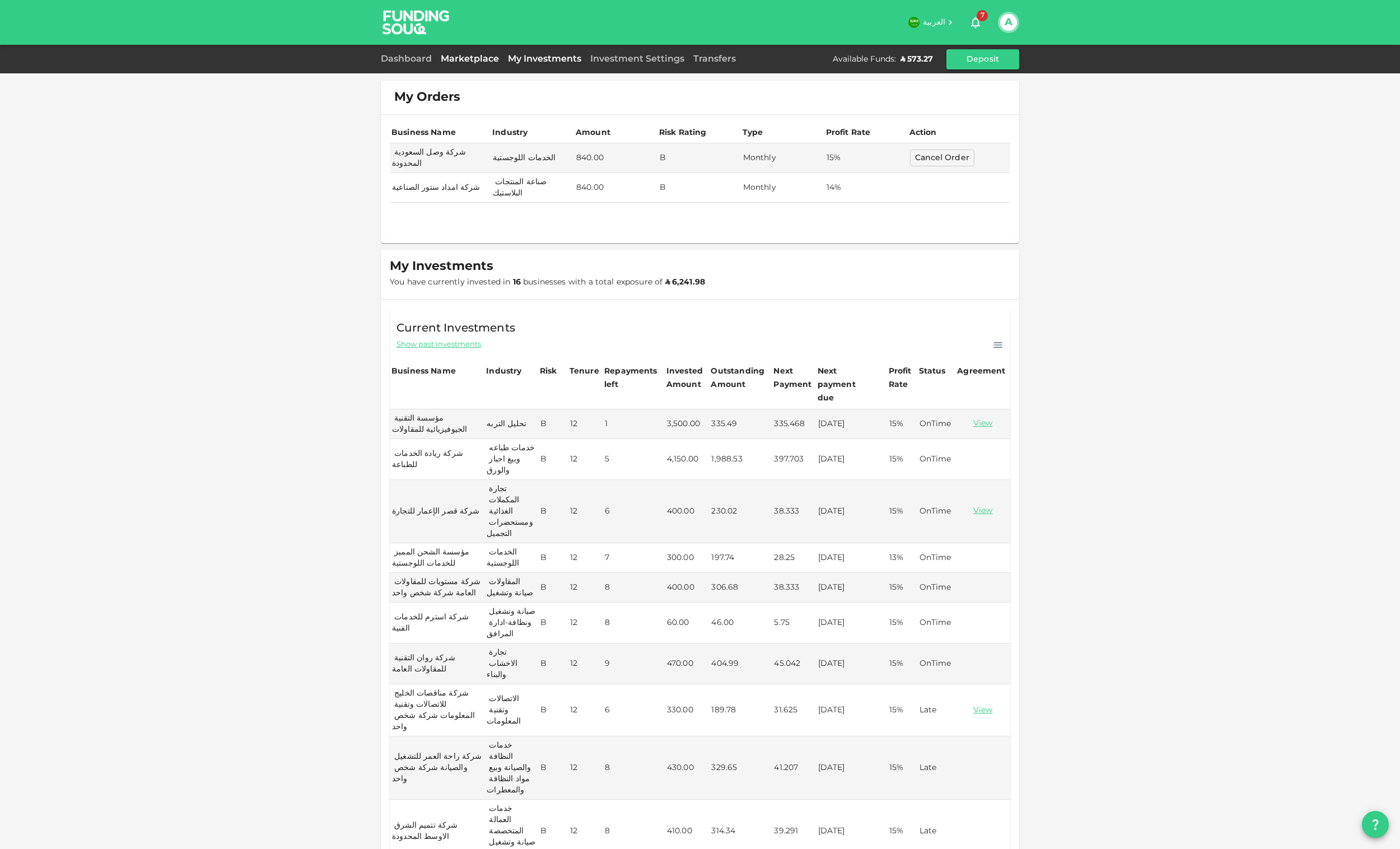
click at [461, 57] on link "Marketplace" at bounding box center [470, 59] width 67 height 9
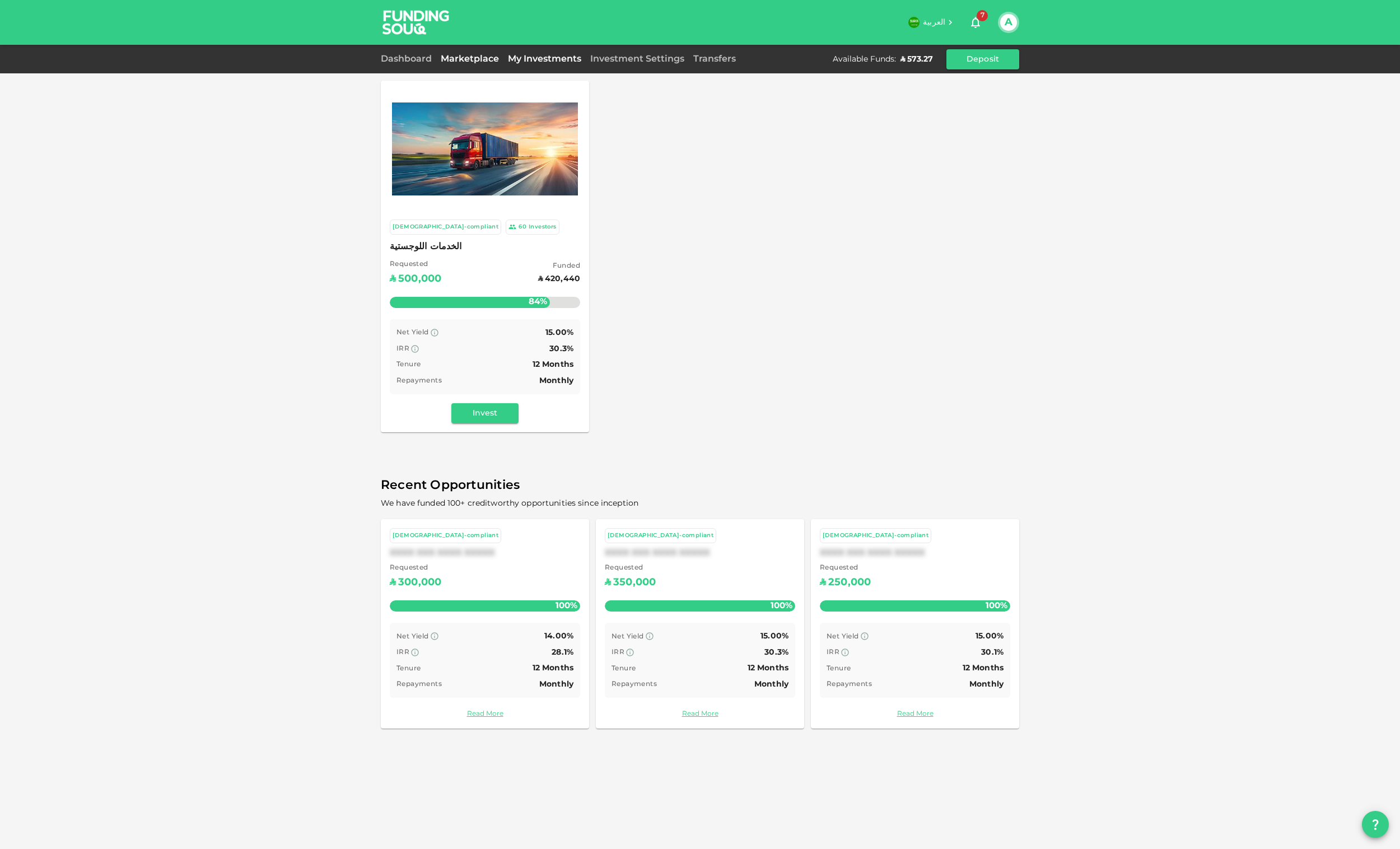
click at [548, 59] on link "My Investments" at bounding box center [545, 59] width 82 height 9
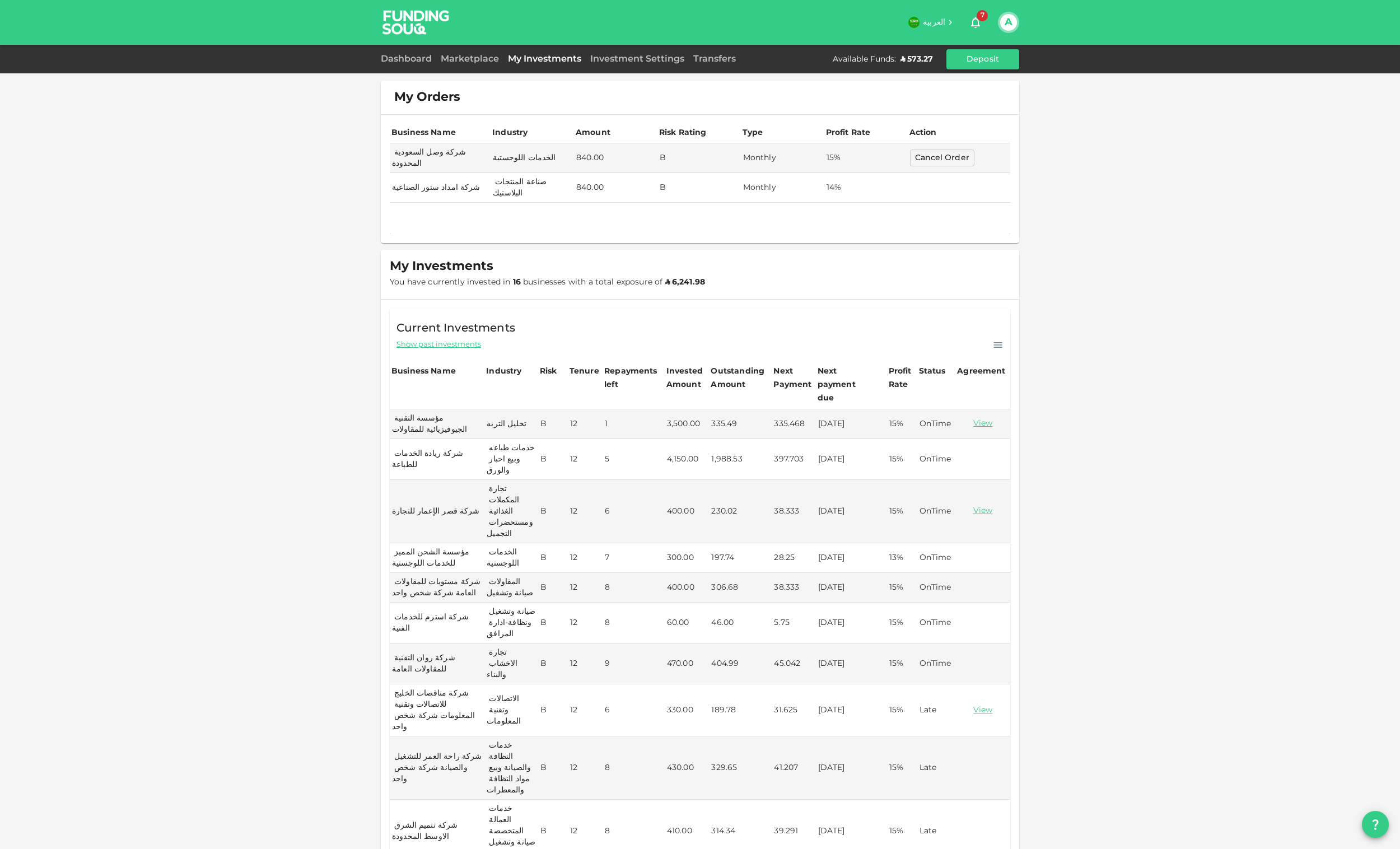
click at [394, 62] on div "Dashboard" at bounding box center [408, 59] width 55 height 13
click at [398, 60] on link "Dashboard" at bounding box center [408, 59] width 55 height 9
